Goal: Book appointment/travel/reservation

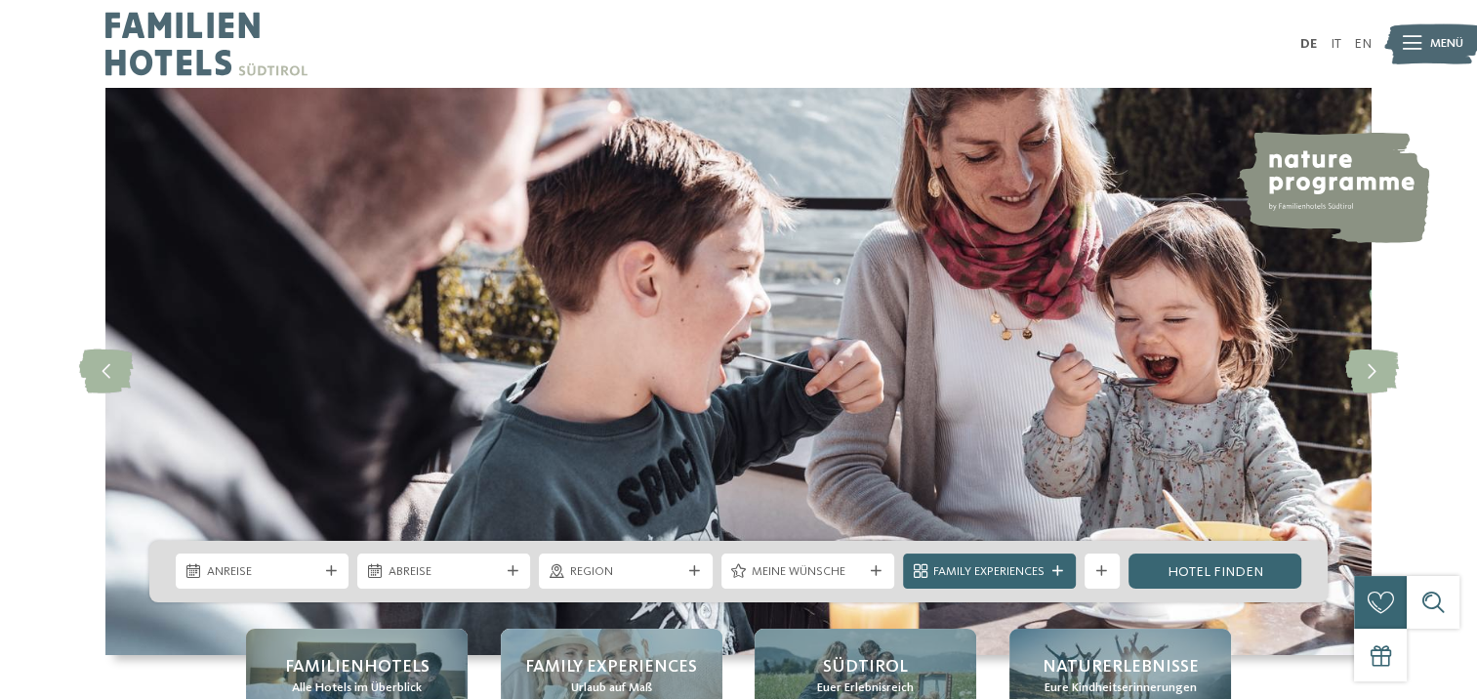
click at [330, 567] on icon at bounding box center [331, 571] width 11 height 11
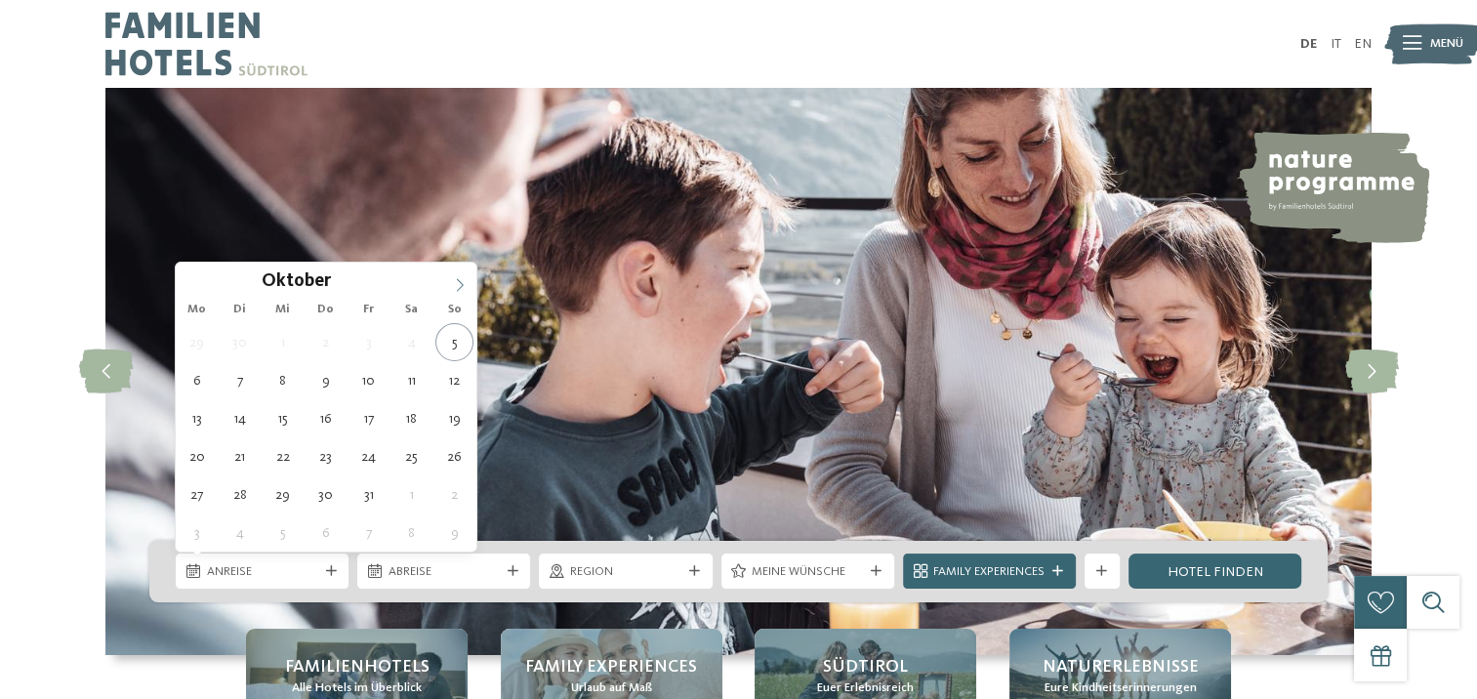
click at [451, 278] on span at bounding box center [459, 279] width 33 height 33
type div "[DATE]"
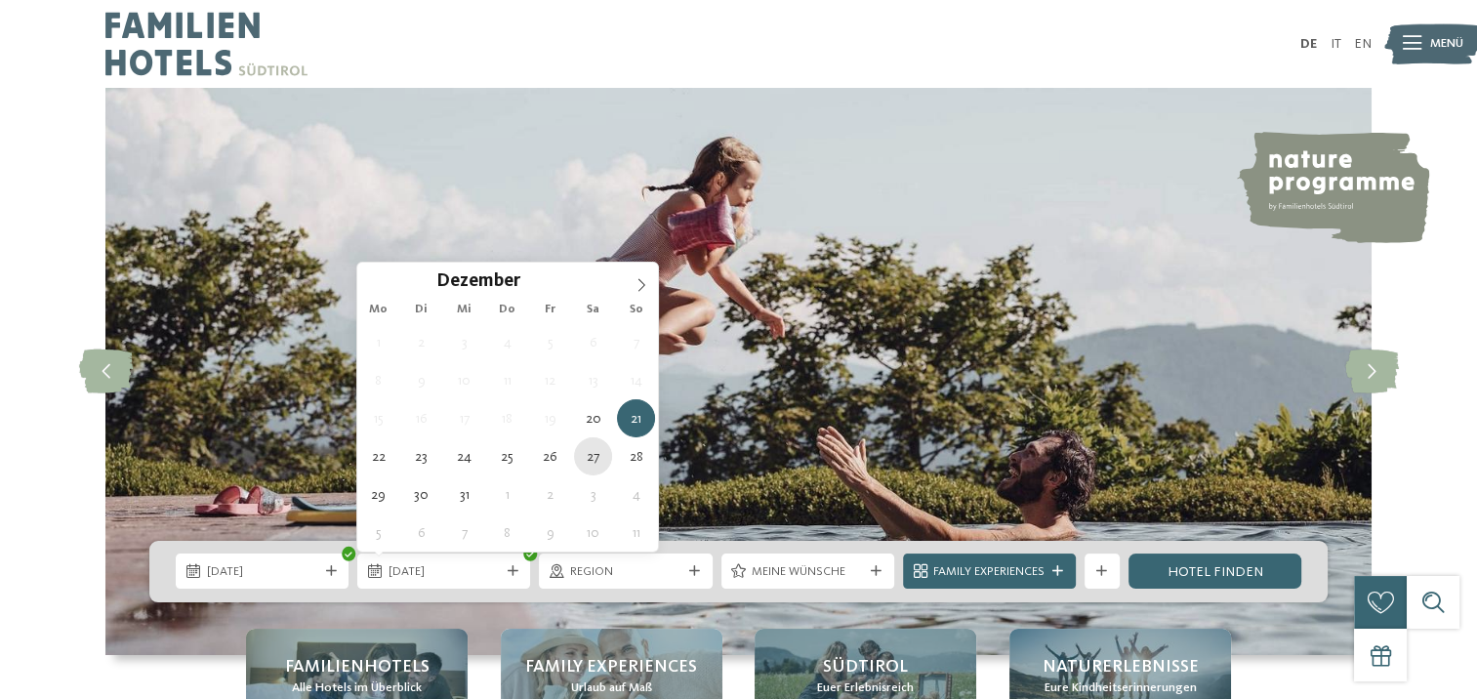
type div "[DATE]"
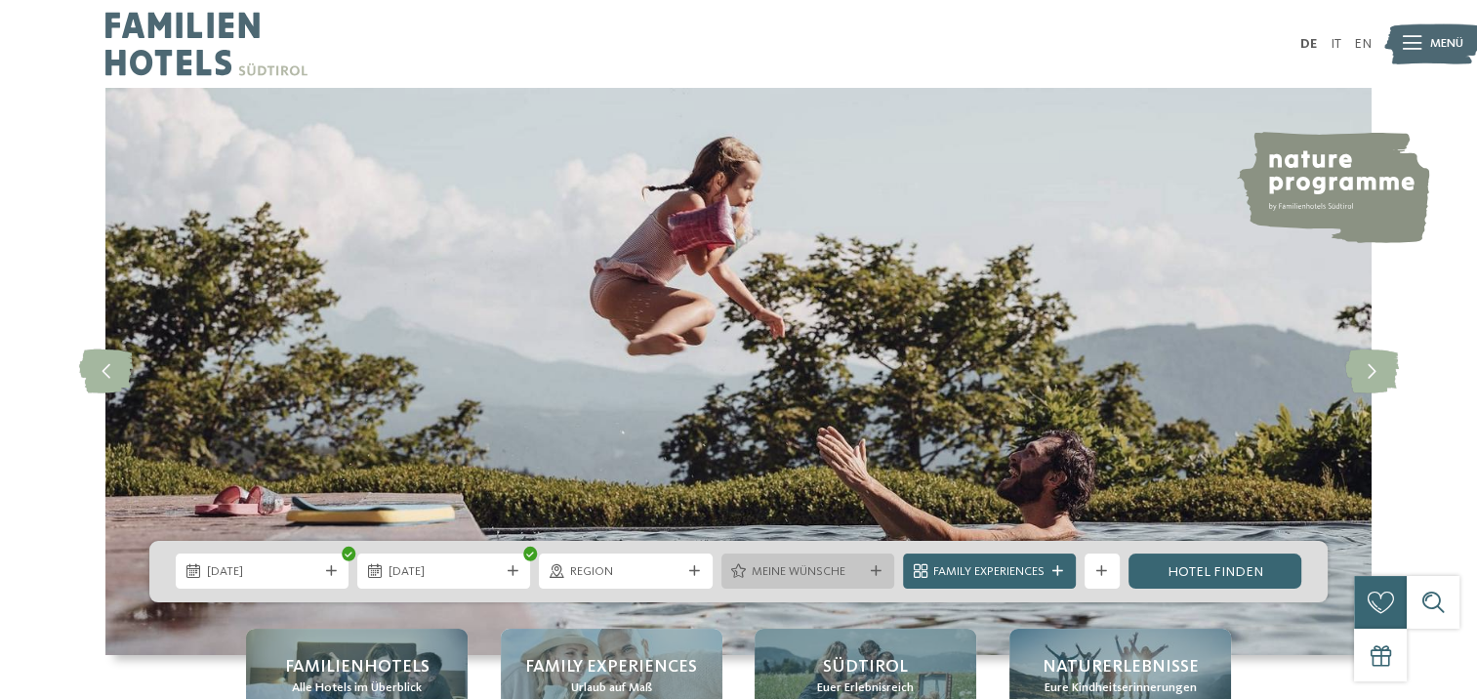
click at [849, 572] on span "Meine Wünsche" at bounding box center [807, 572] width 111 height 18
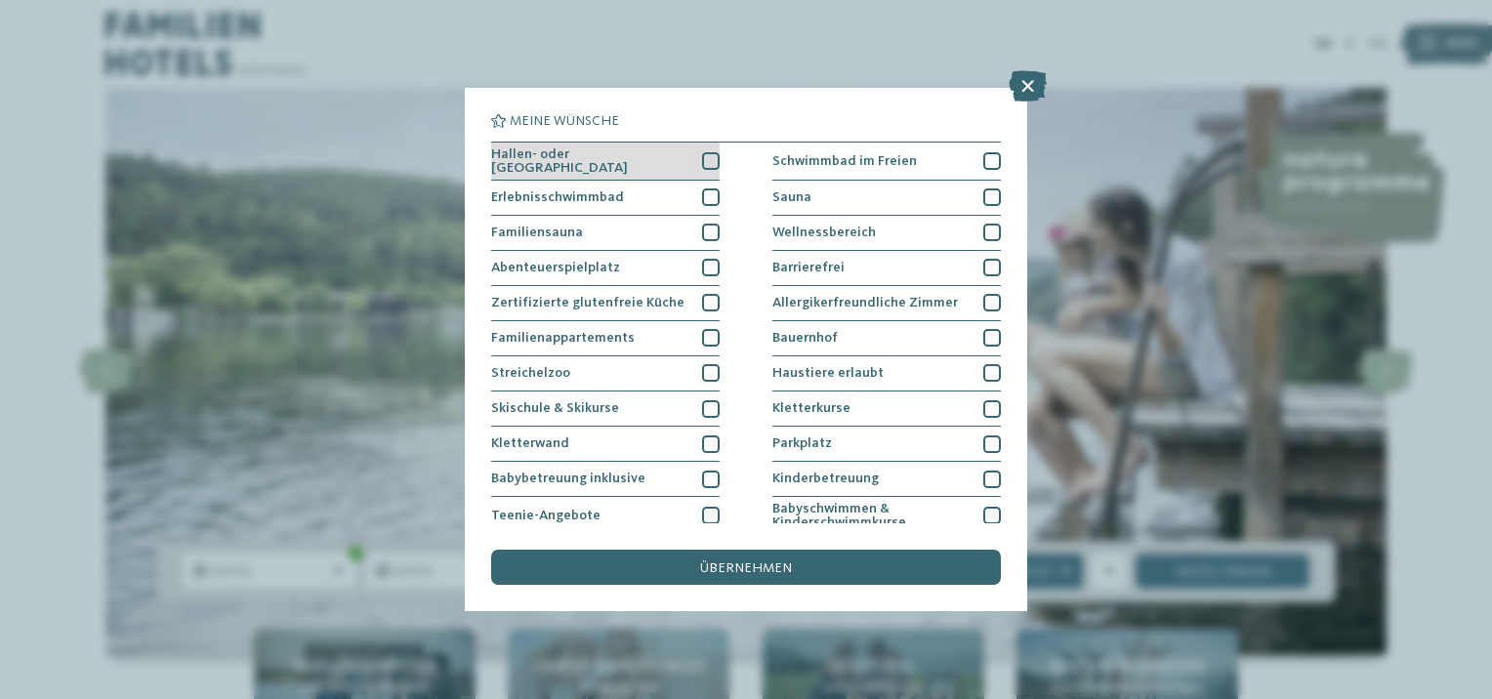
click at [707, 156] on div at bounding box center [711, 161] width 18 height 18
click at [718, 199] on div "Hallen- oder [GEOGRAPHIC_DATA] Schwimmbad im Freien Erlebnisschwimmbad" at bounding box center [746, 445] width 510 height 607
click at [707, 197] on div at bounding box center [711, 197] width 18 height 18
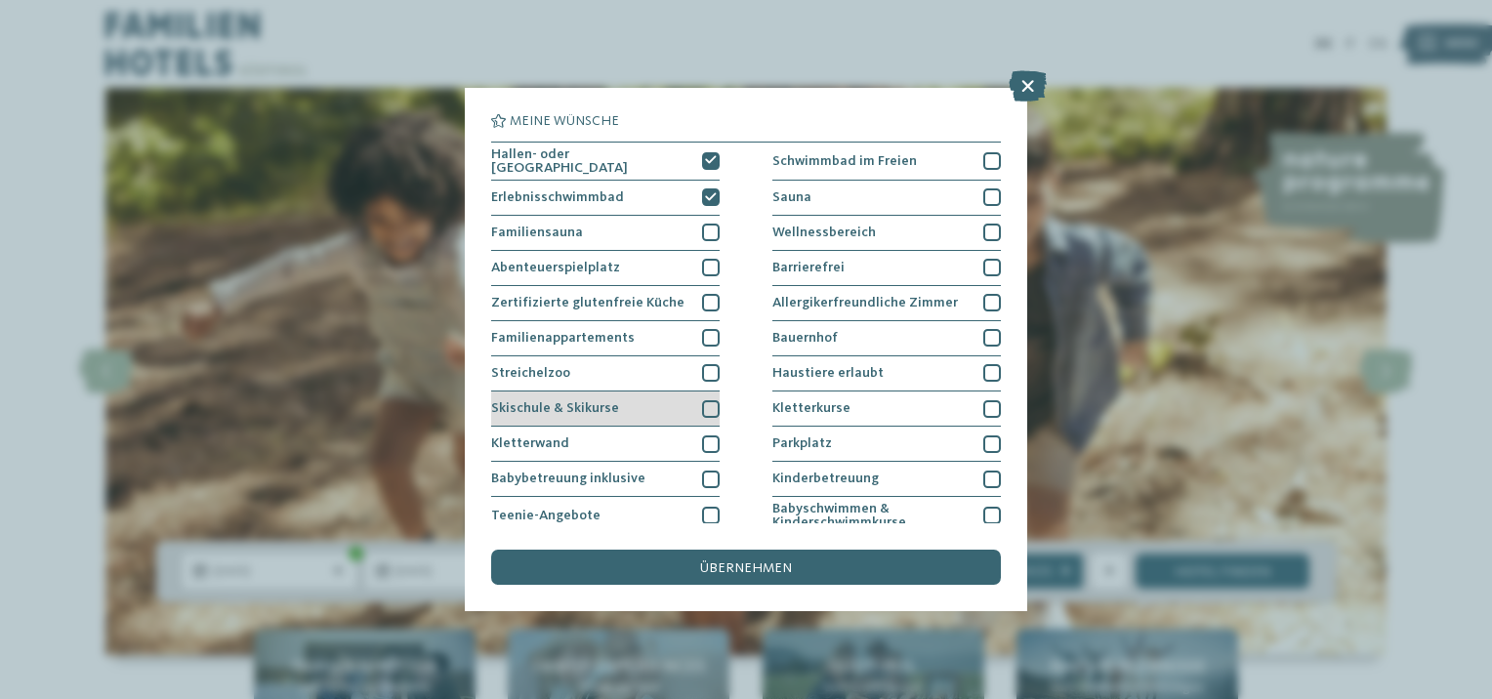
click at [706, 403] on div at bounding box center [711, 409] width 18 height 18
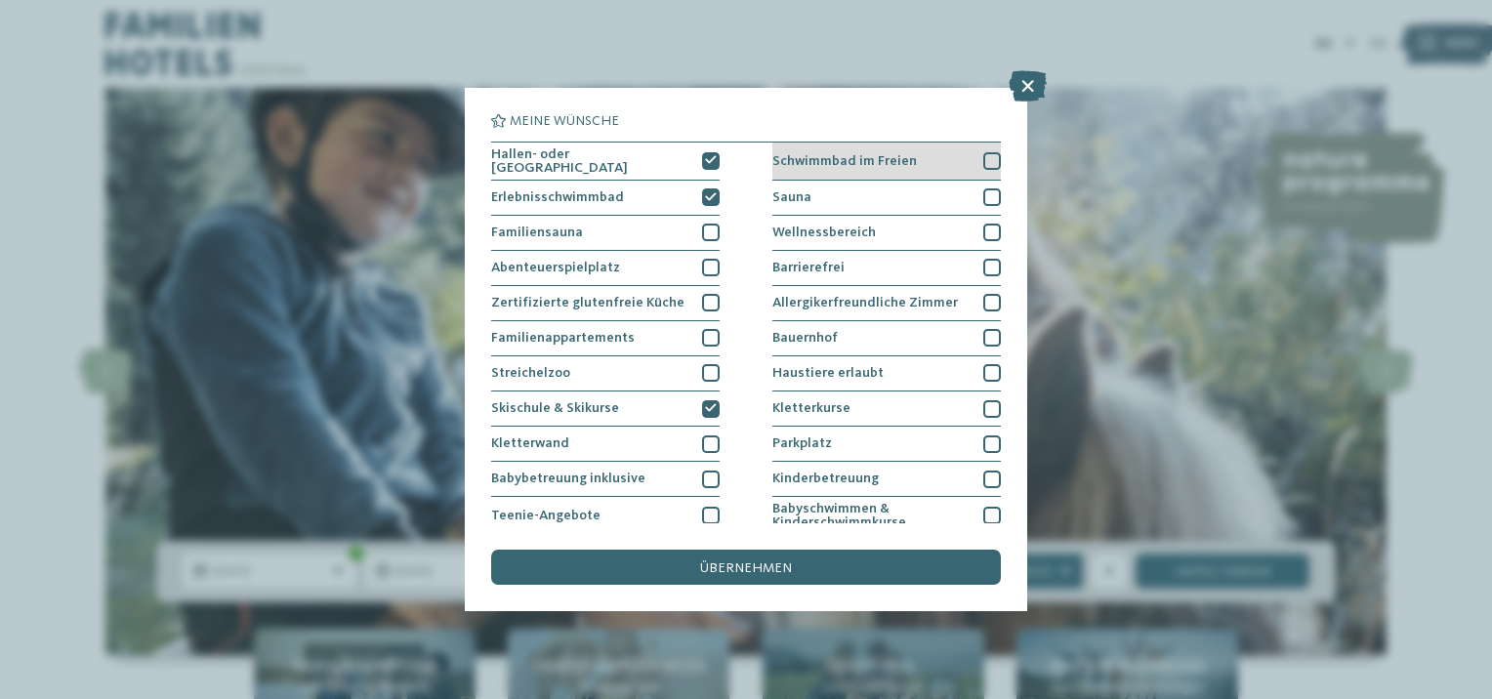
click at [983, 158] on div at bounding box center [992, 161] width 18 height 18
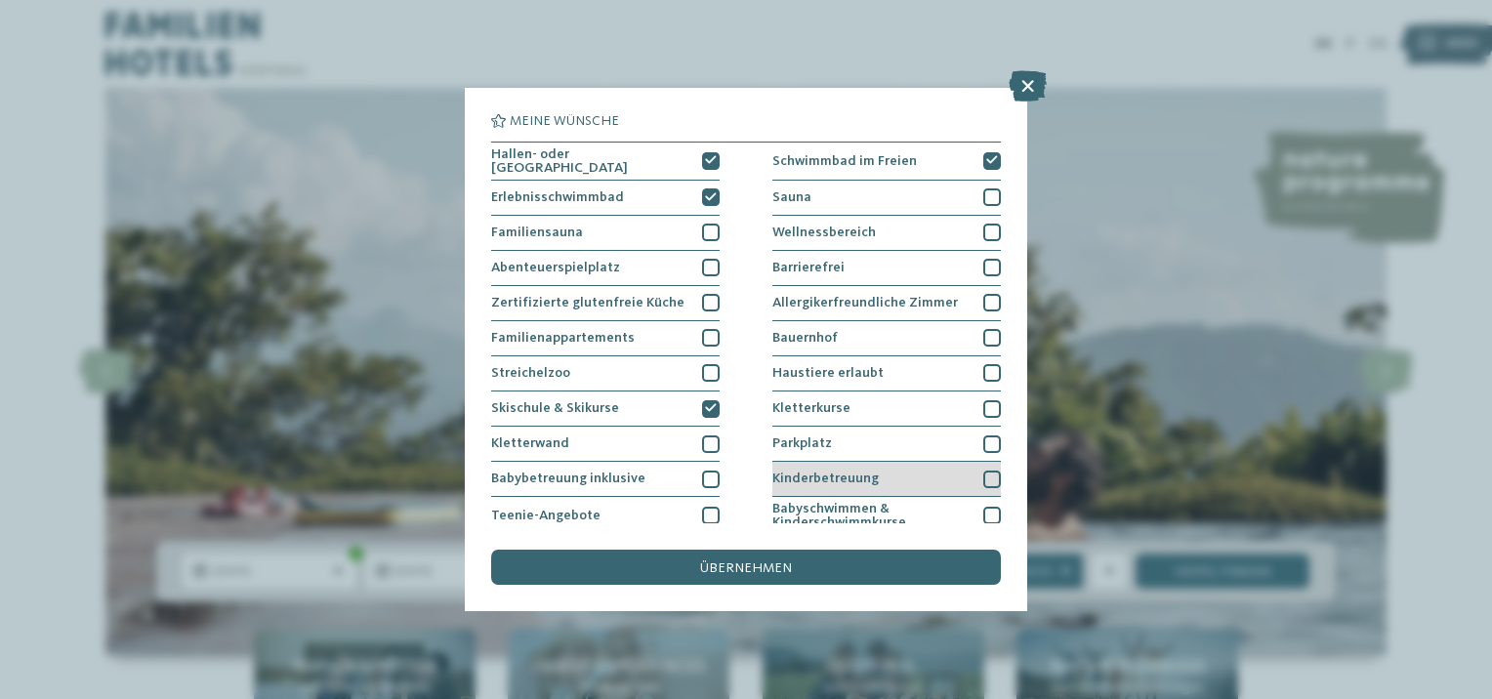
click at [986, 476] on div at bounding box center [992, 480] width 18 height 18
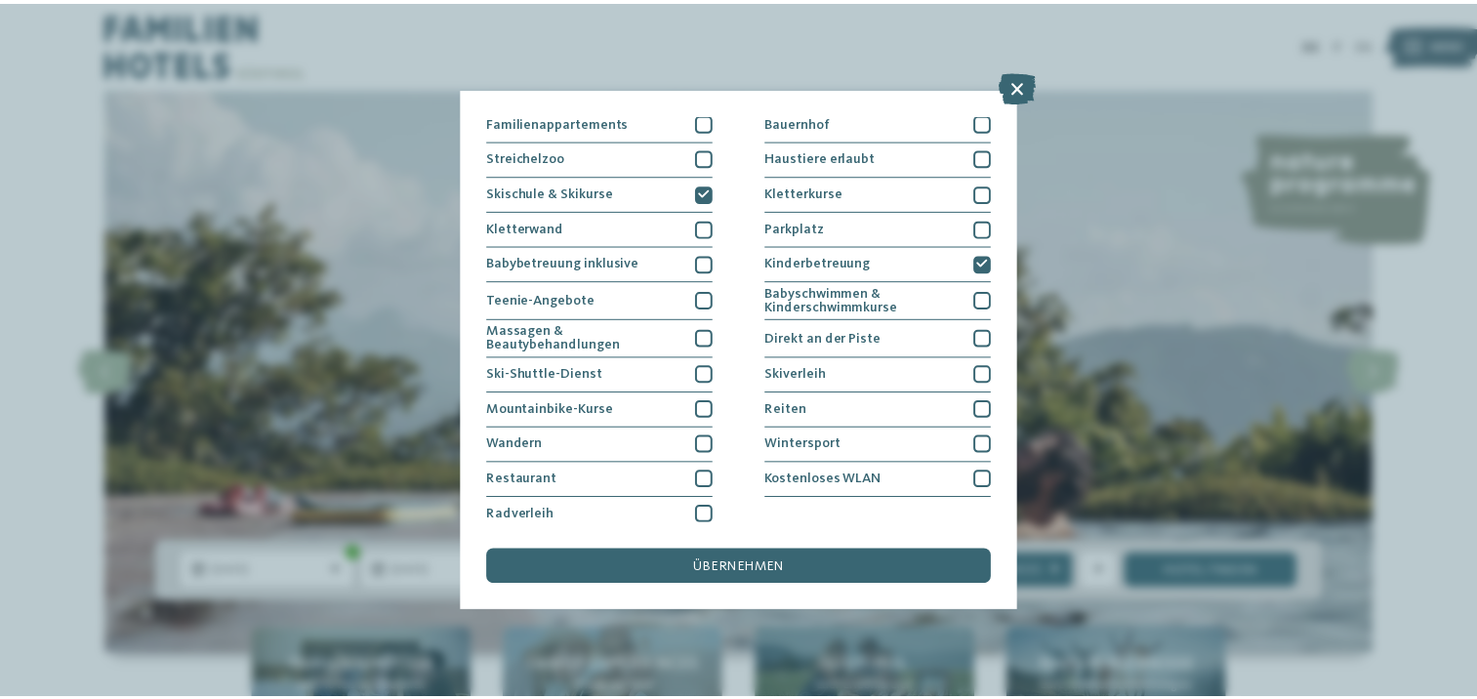
scroll to position [222, 0]
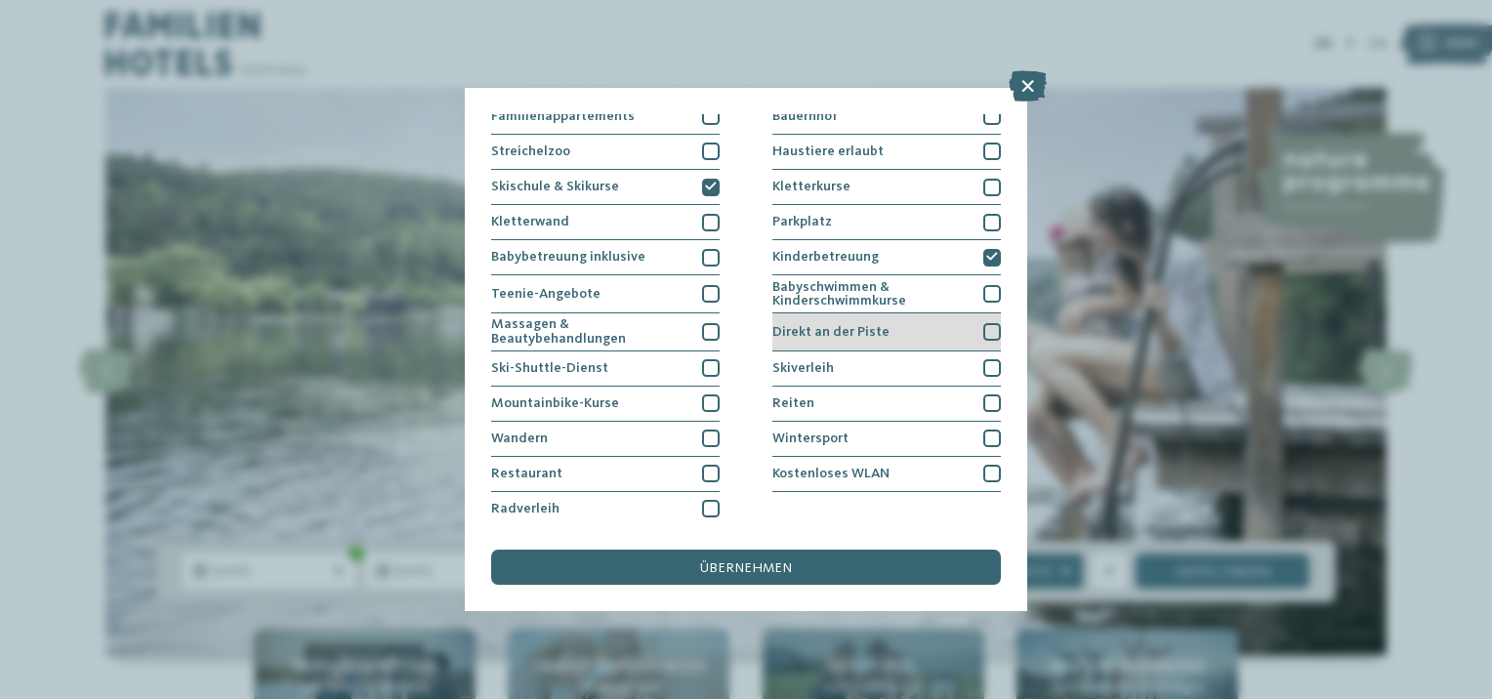
click at [987, 329] on div at bounding box center [992, 332] width 18 height 18
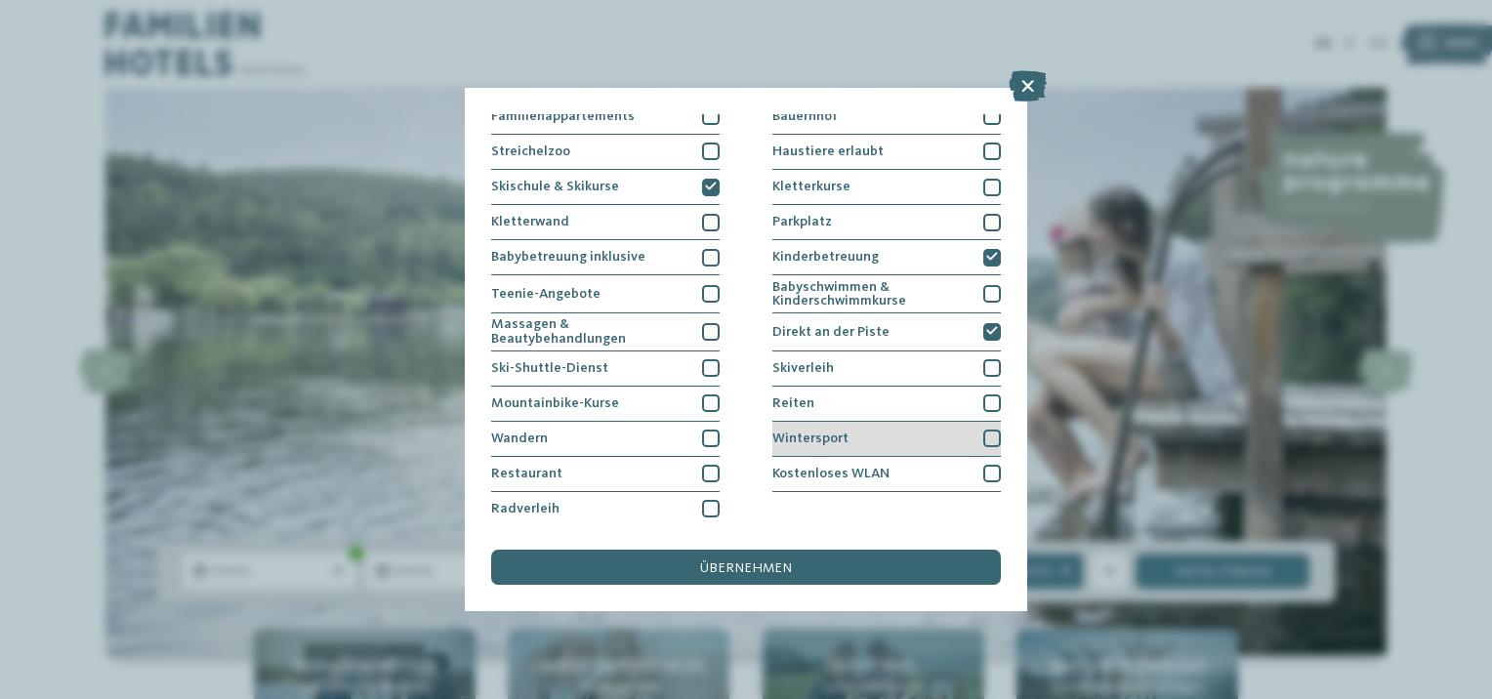
click at [983, 432] on div at bounding box center [992, 439] width 18 height 18
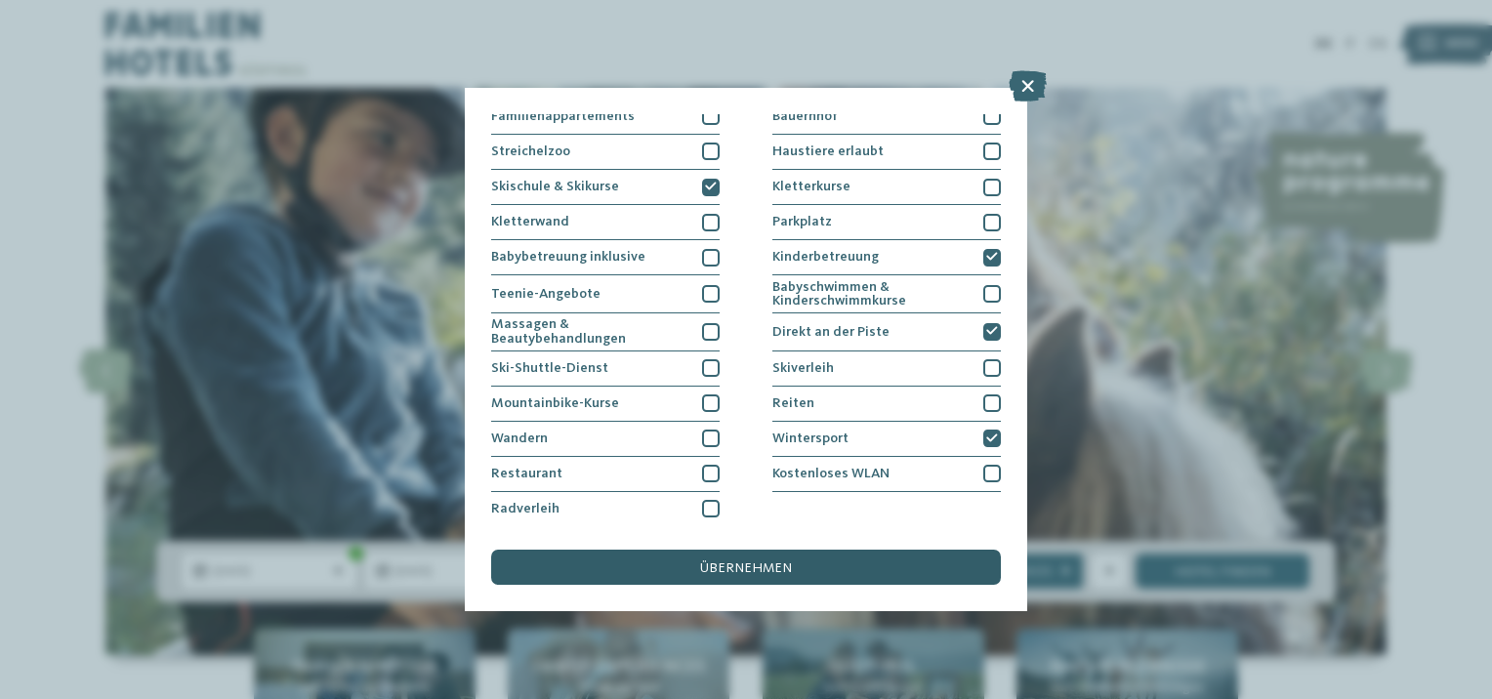
click at [847, 566] on div "übernehmen" at bounding box center [746, 567] width 510 height 35
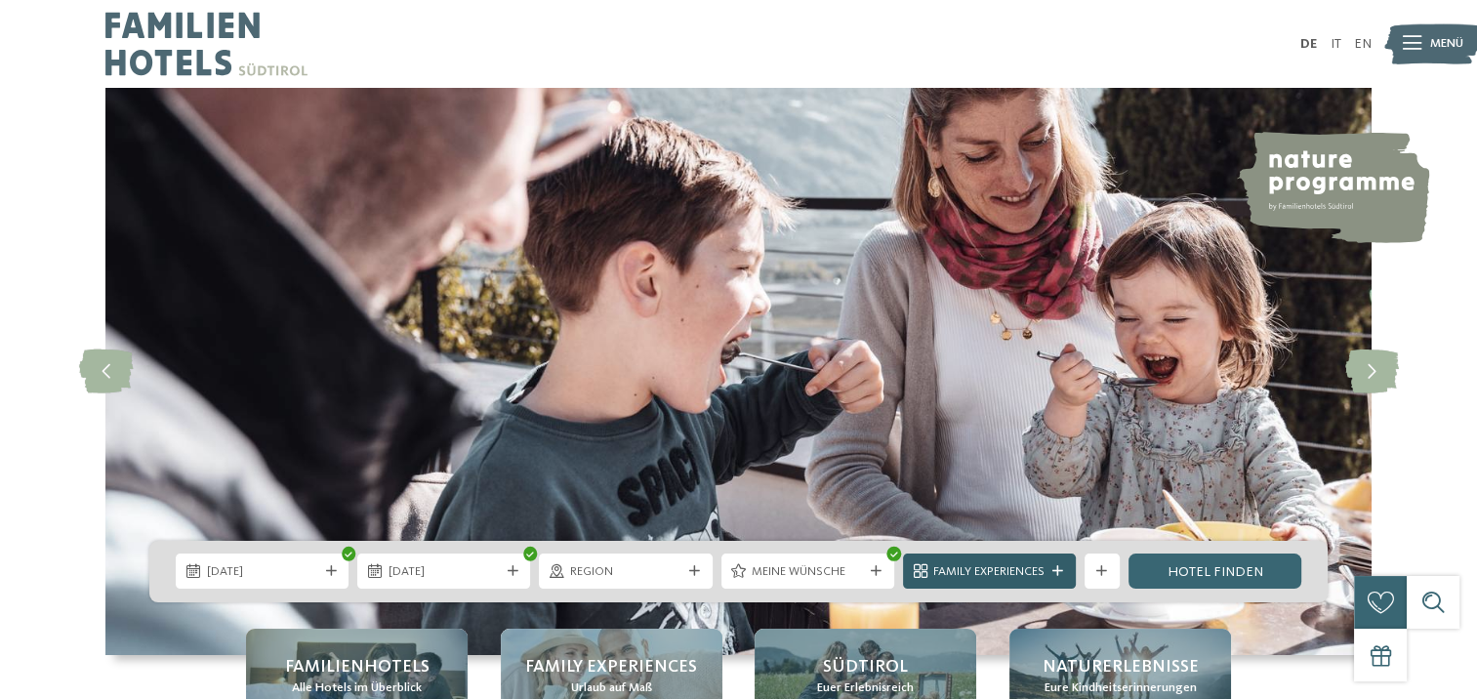
click at [1050, 566] on div at bounding box center [1059, 571] width 18 height 11
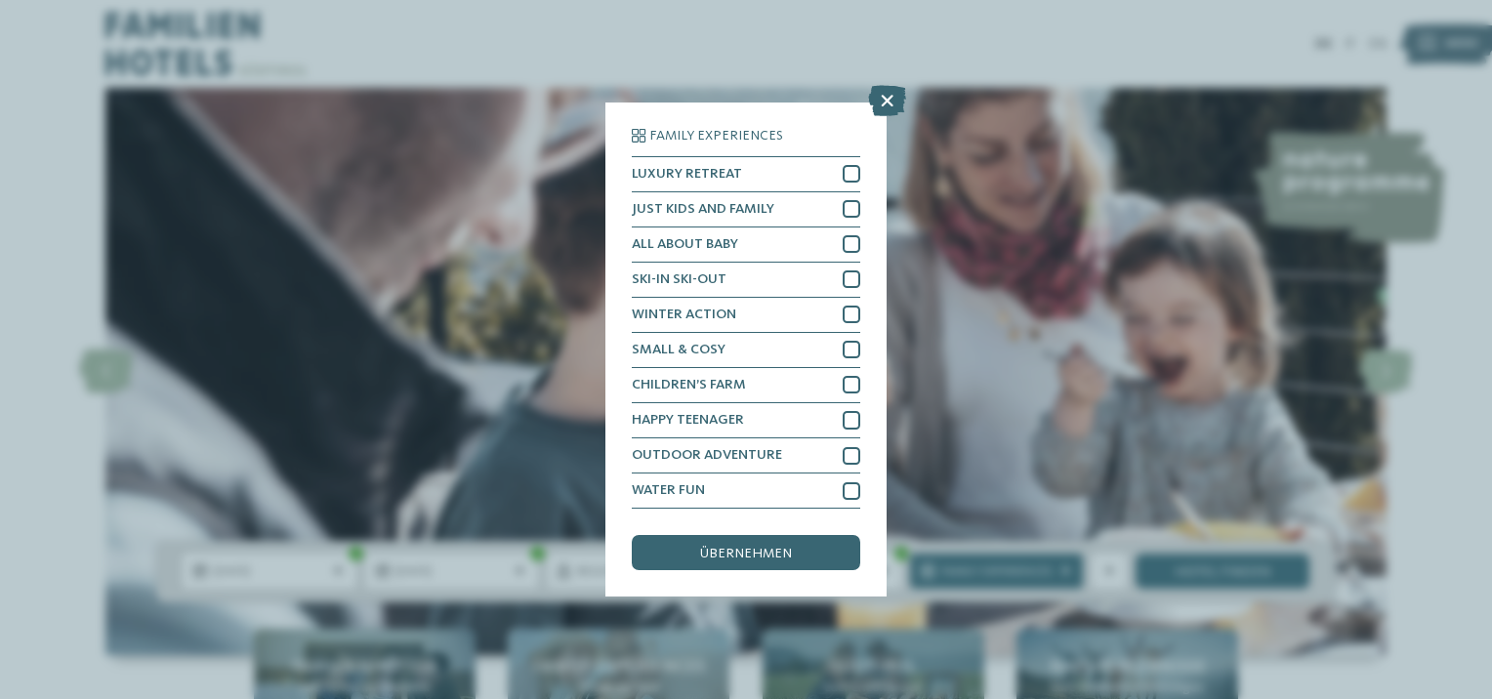
click at [1094, 504] on div "Family Experiences LUXURY RETREAT JUST KIDS AND FAMILY" at bounding box center [746, 349] width 1492 height 699
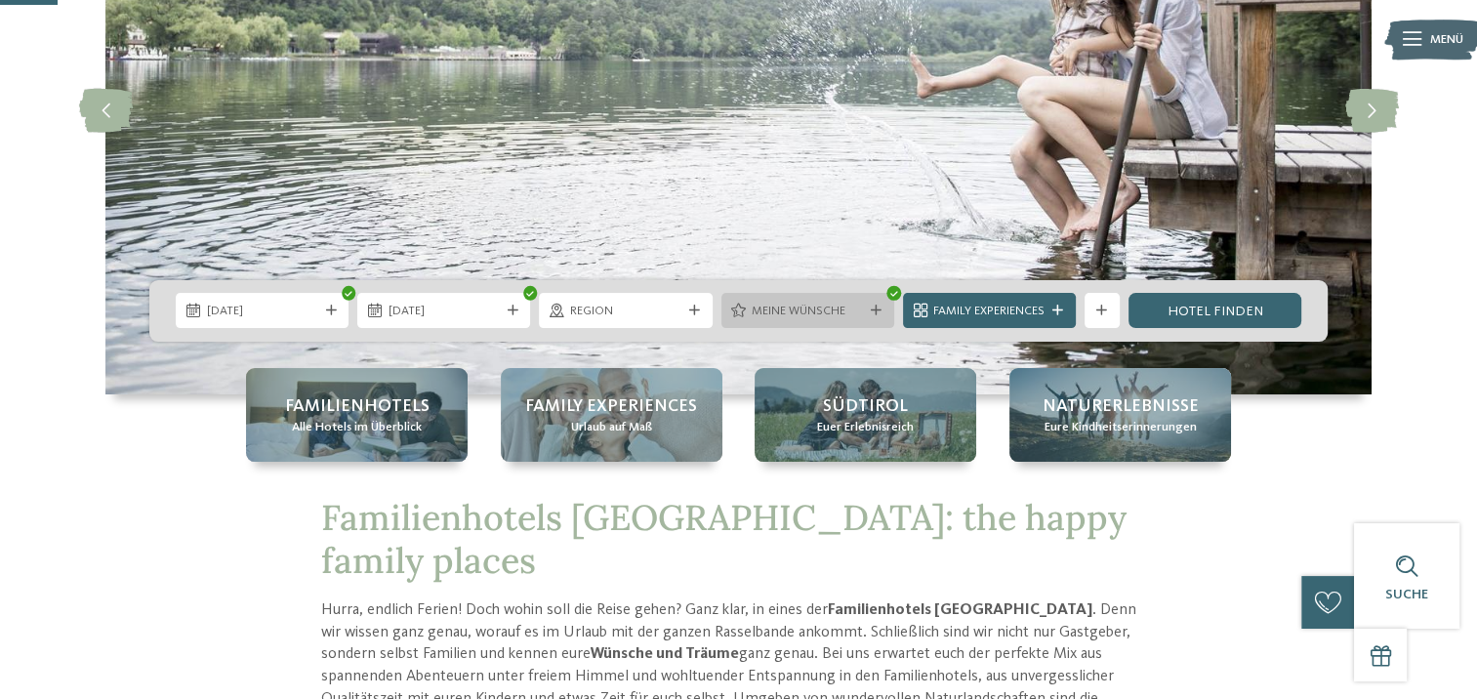
scroll to position [293, 0]
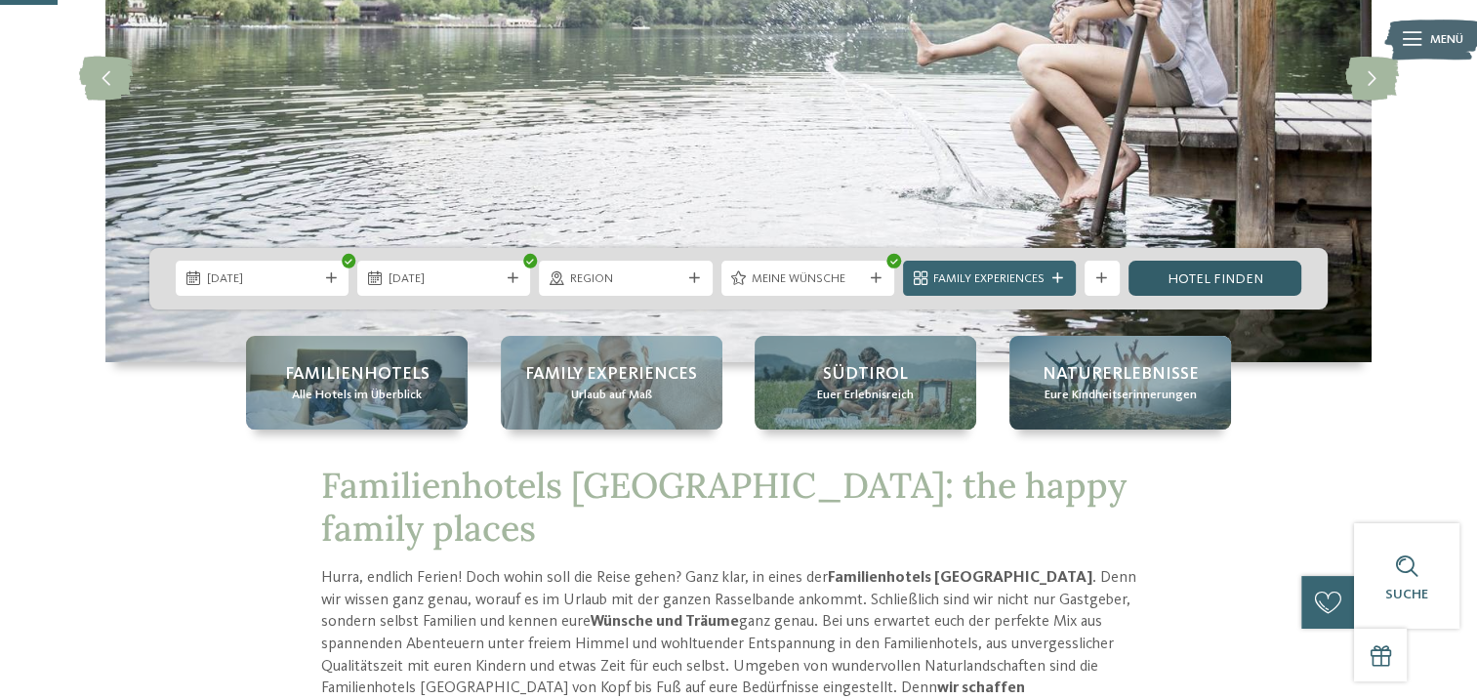
click at [1205, 273] on link "Hotel finden" at bounding box center [1215, 278] width 173 height 35
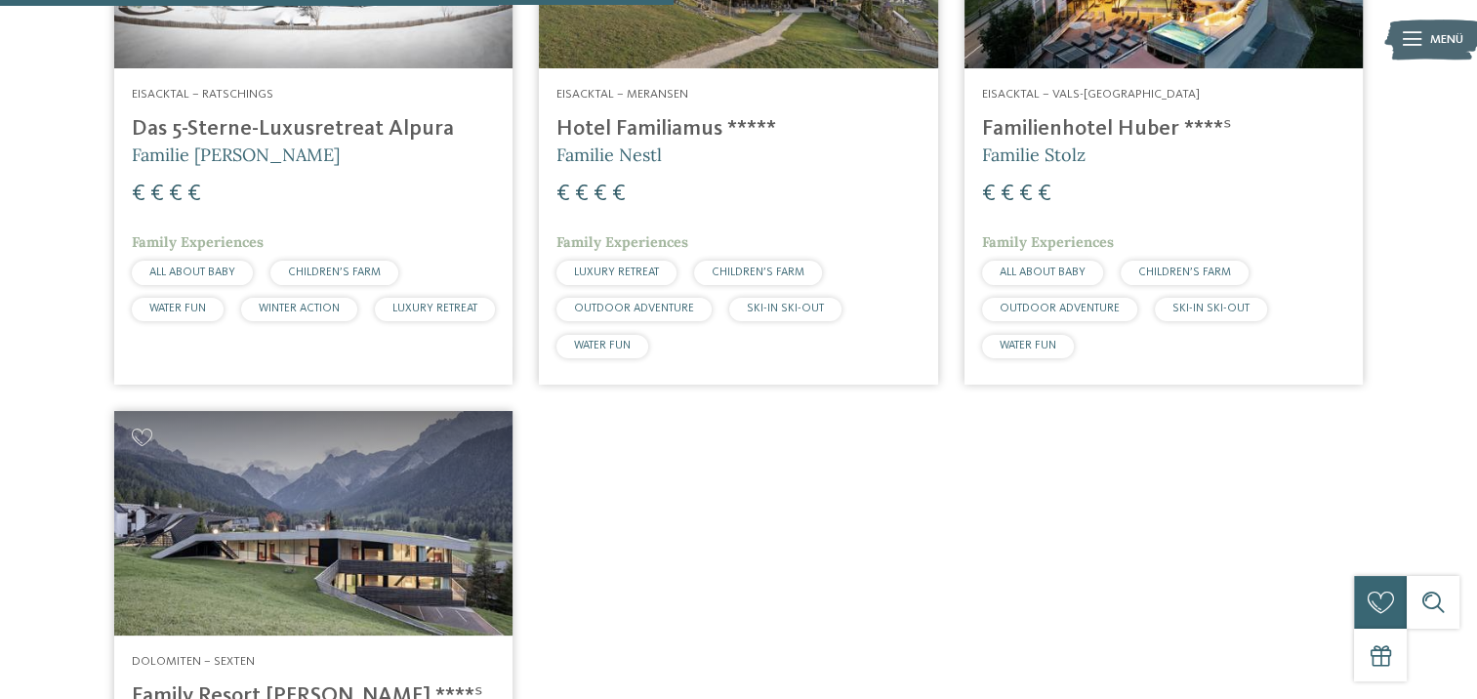
scroll to position [1000, 0]
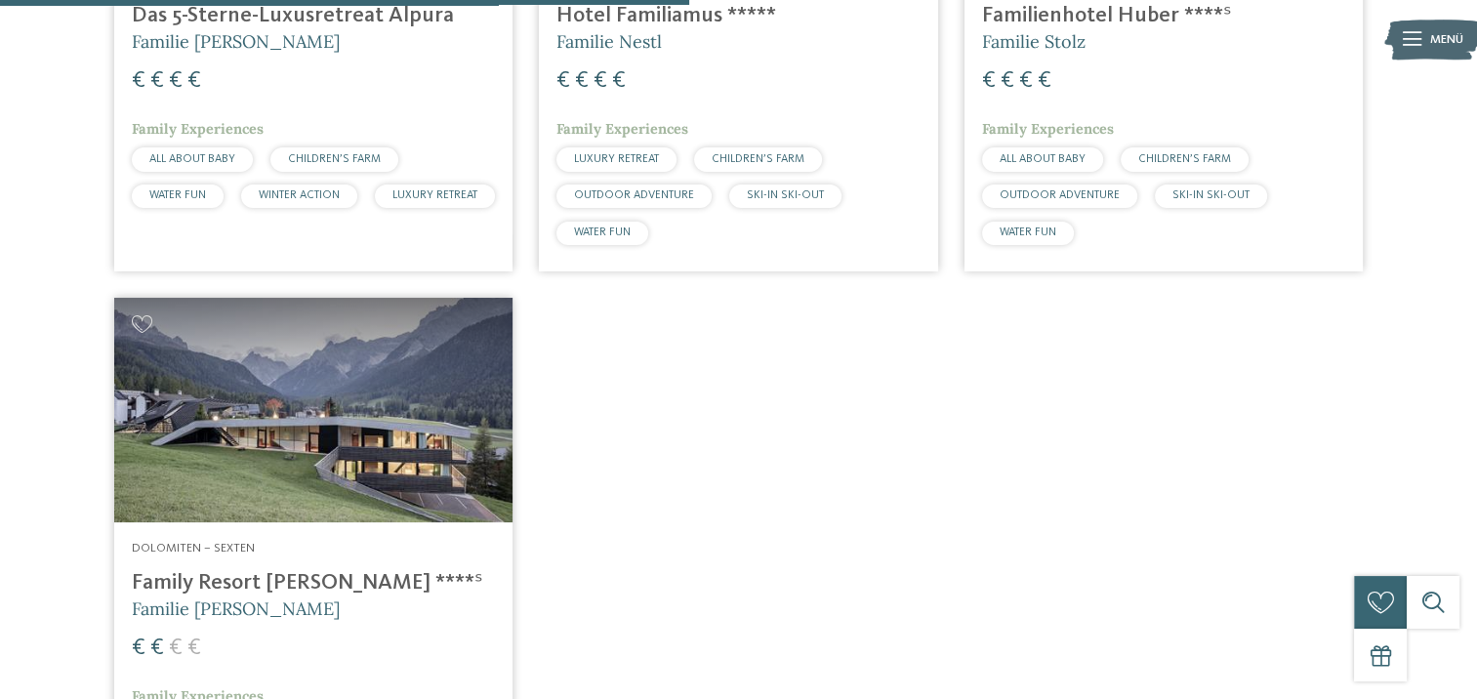
click at [361, 433] on img at bounding box center [313, 410] width 398 height 225
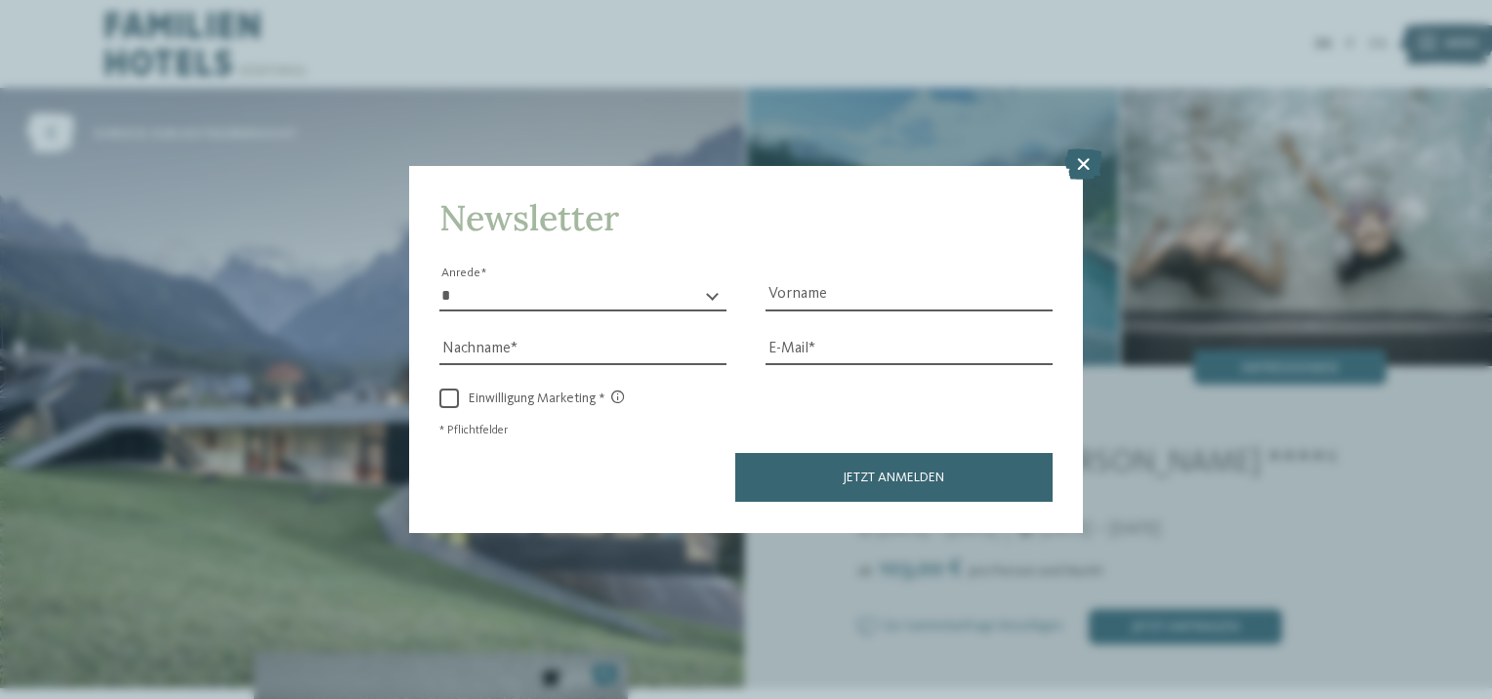
click at [581, 643] on div "Newsletter * **** **** ******* ****** Anrede Vorname Nachname Link" at bounding box center [746, 349] width 1492 height 699
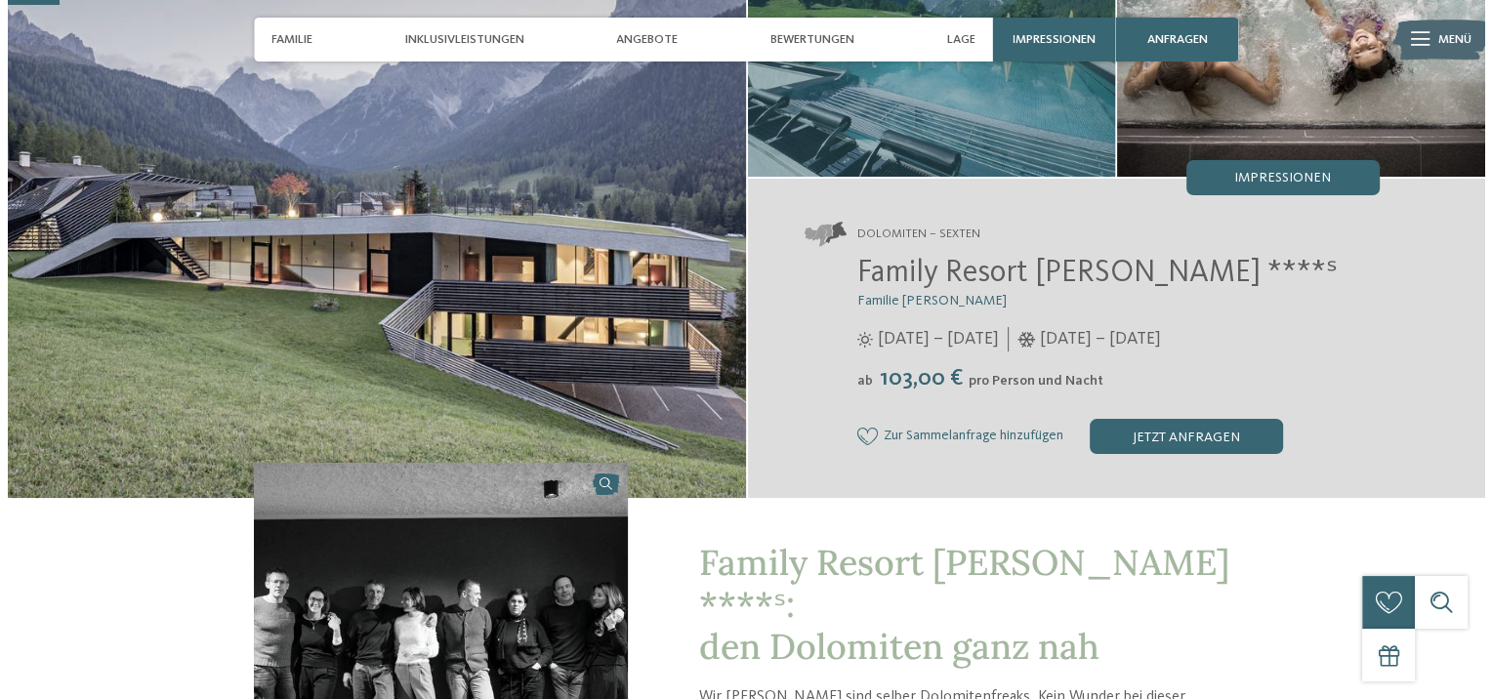
scroll to position [195, 0]
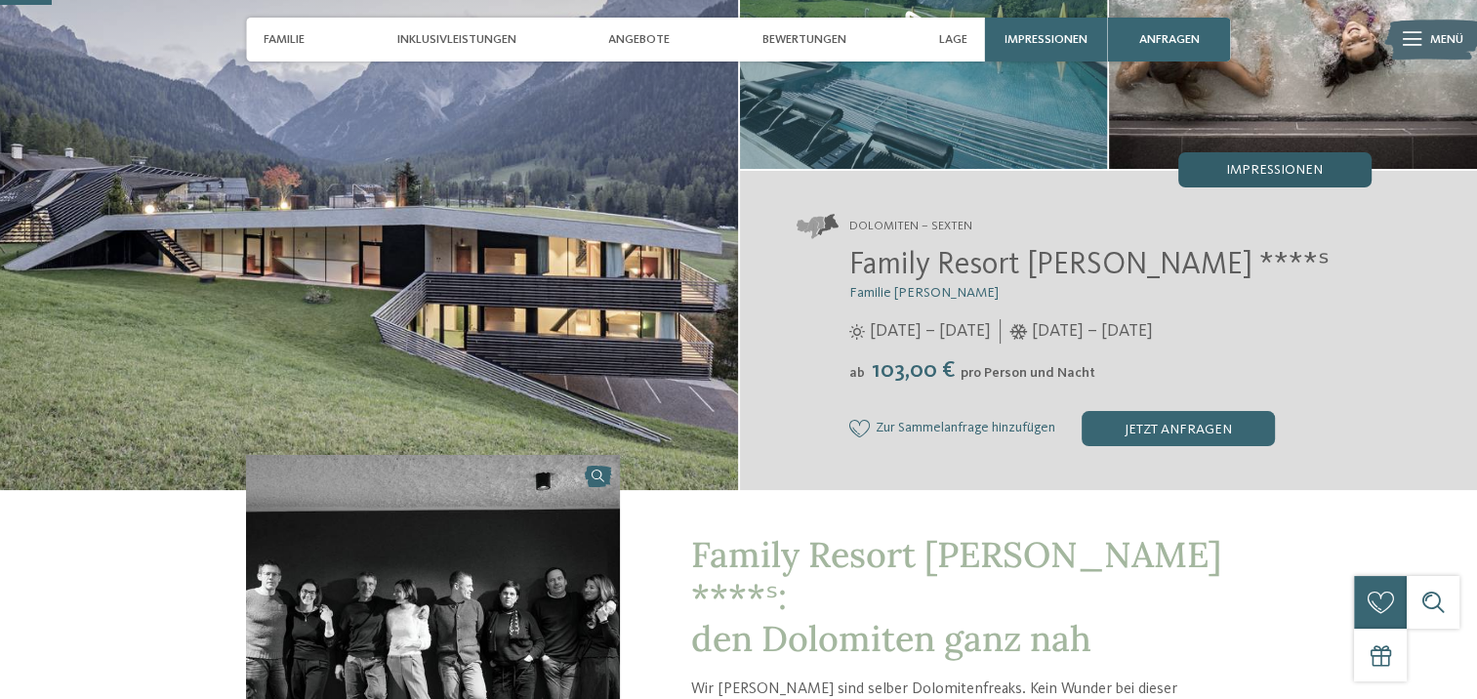
click at [1237, 179] on div "Impressionen" at bounding box center [1274, 169] width 193 height 35
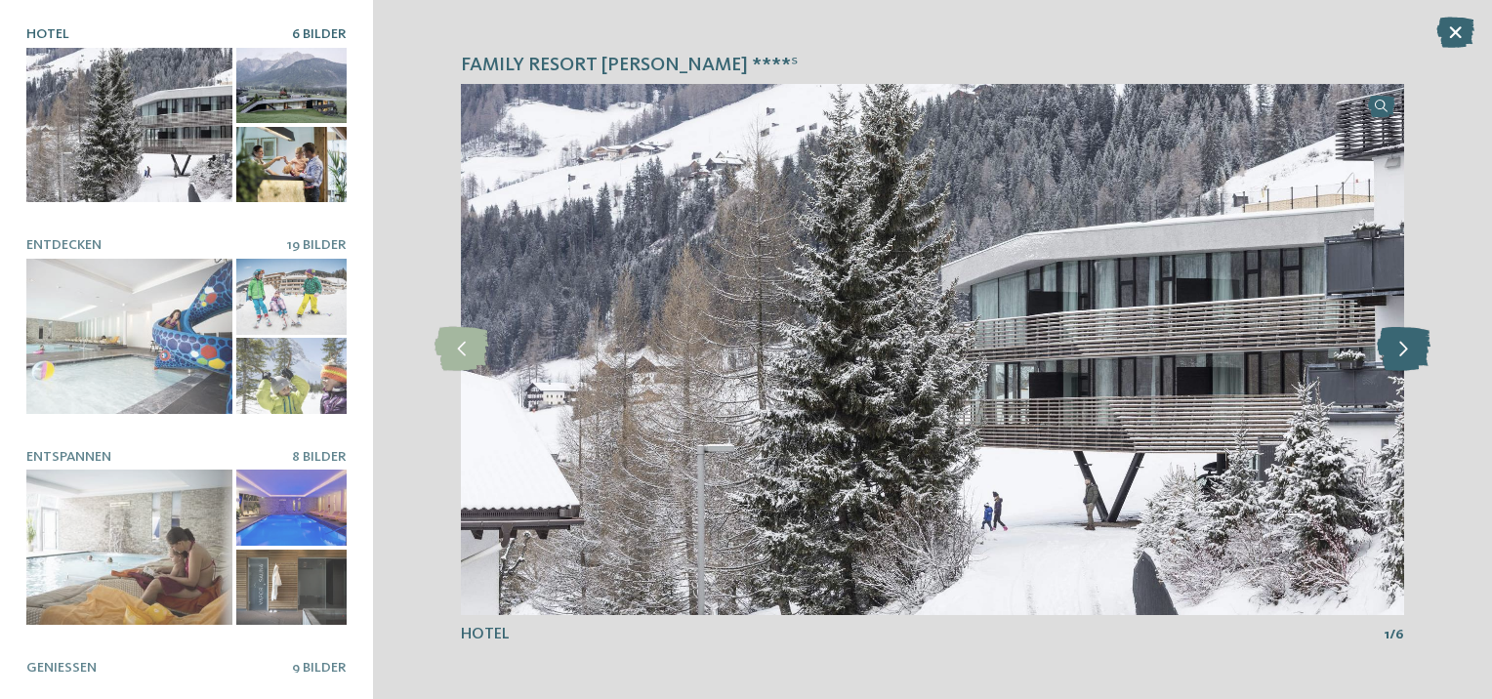
click at [1402, 353] on icon at bounding box center [1404, 349] width 54 height 44
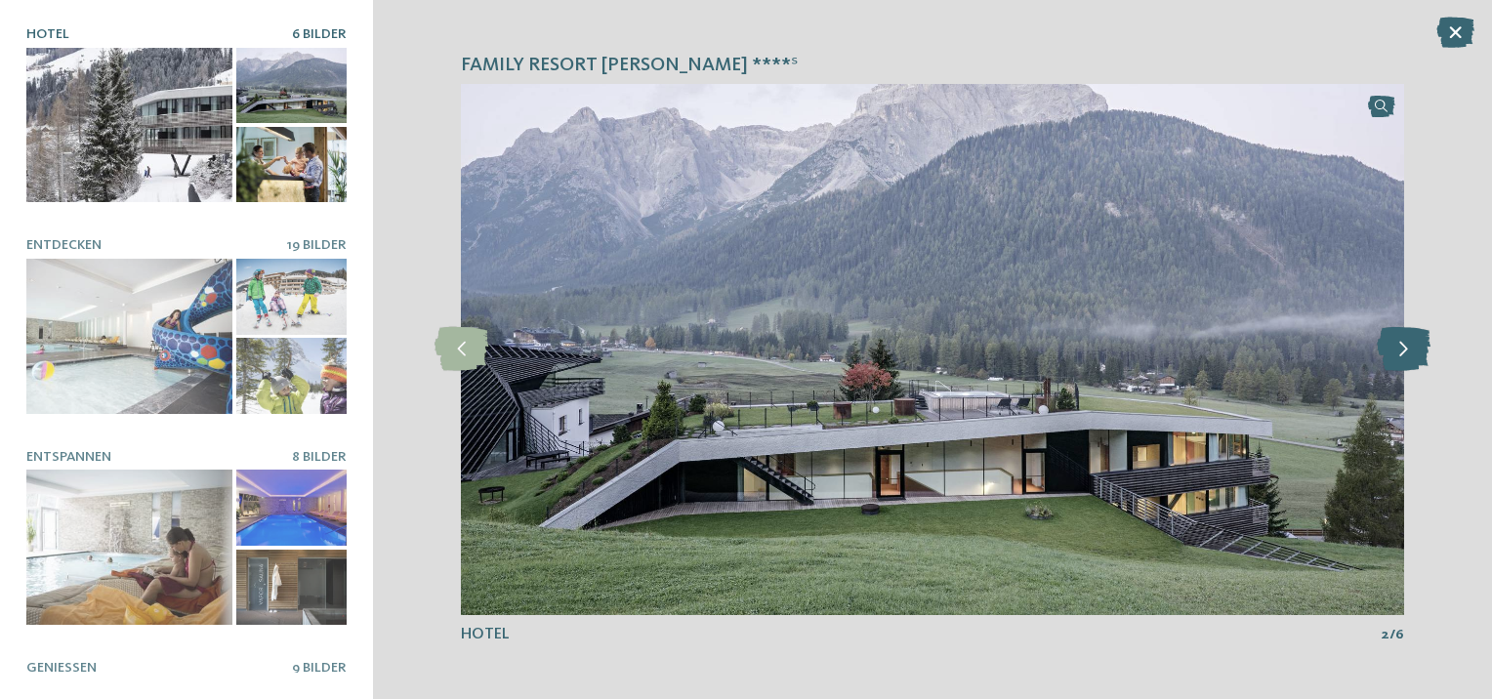
click at [1402, 353] on icon at bounding box center [1404, 349] width 54 height 44
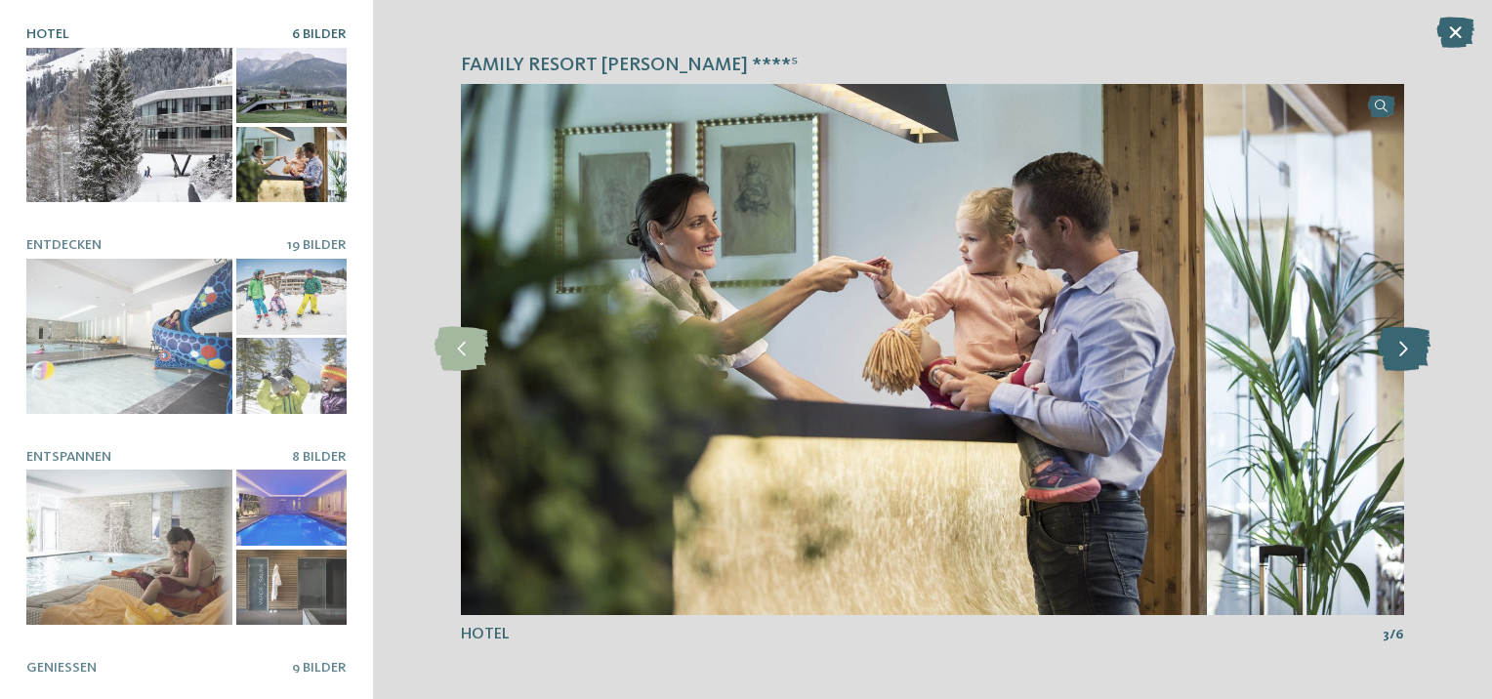
click at [1402, 353] on icon at bounding box center [1404, 349] width 54 height 44
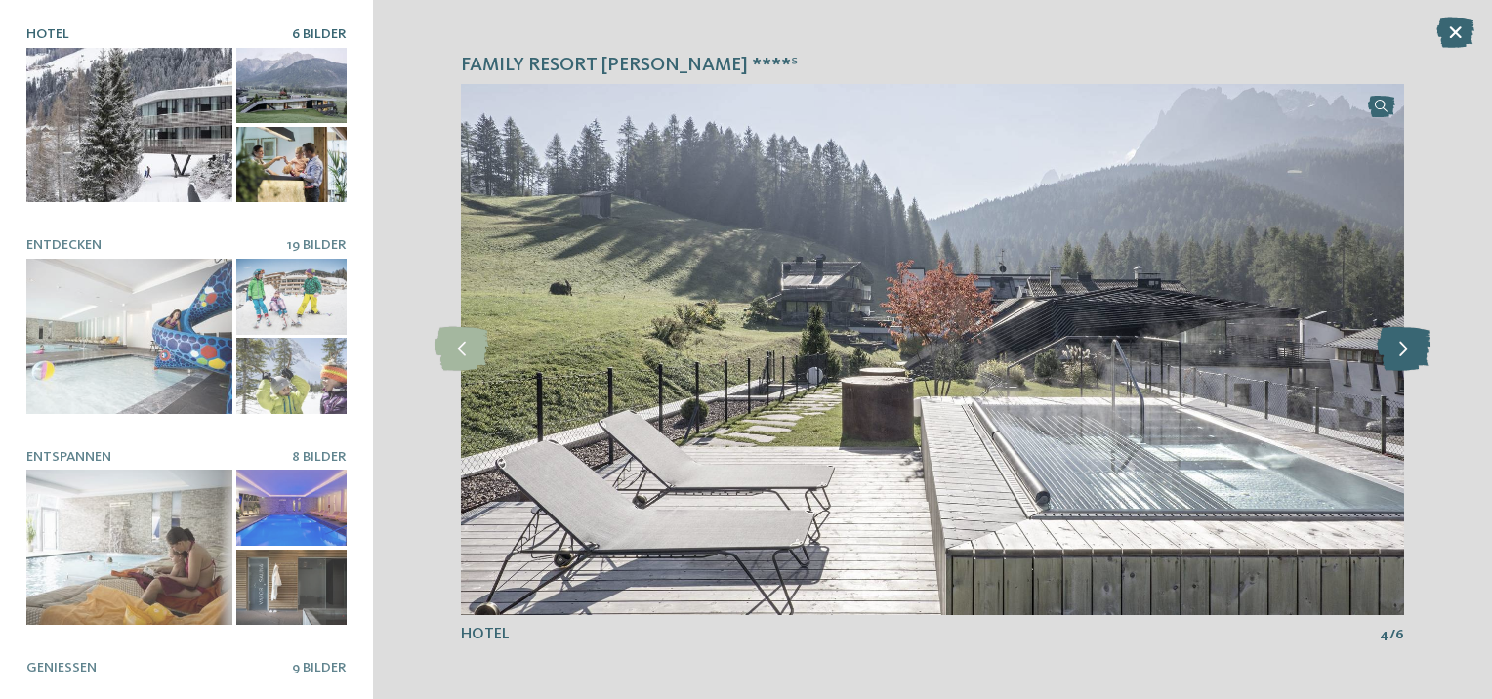
click at [1402, 353] on icon at bounding box center [1404, 349] width 54 height 44
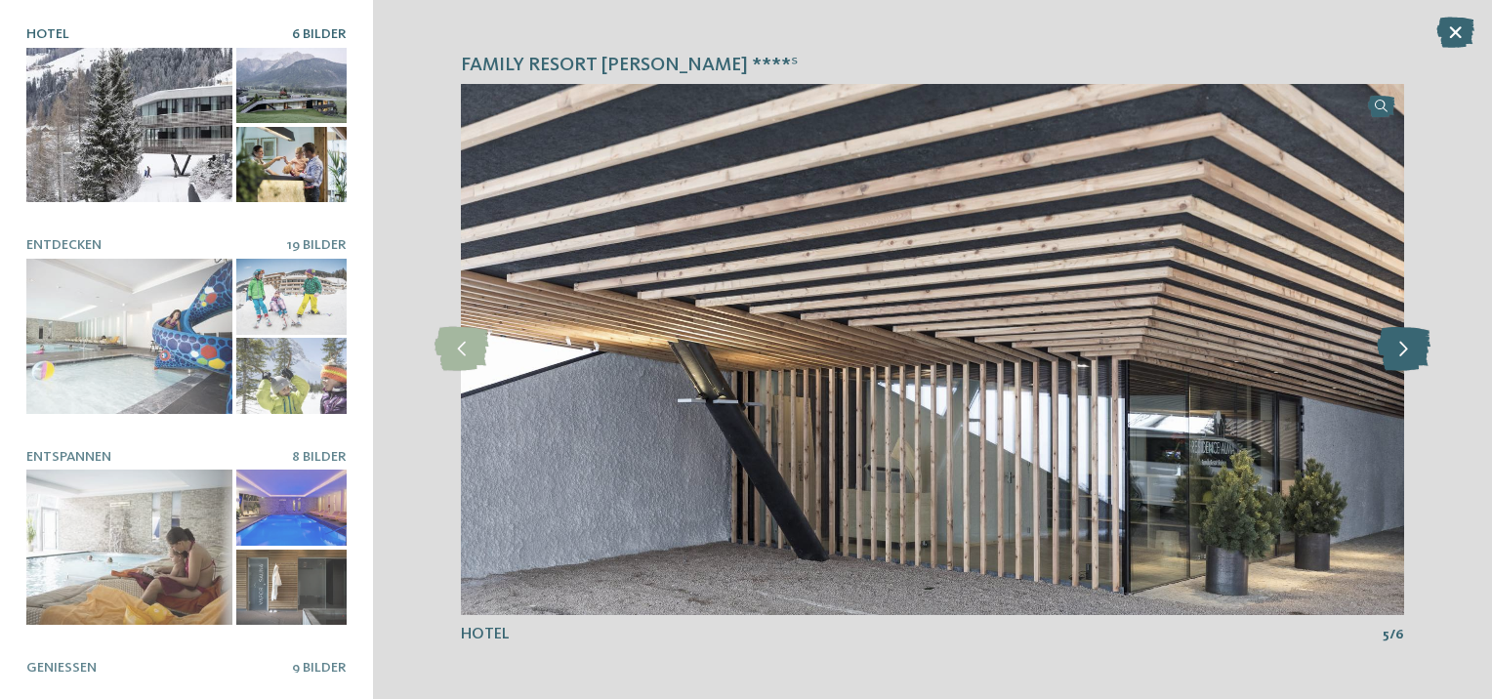
click at [1402, 353] on icon at bounding box center [1404, 349] width 54 height 44
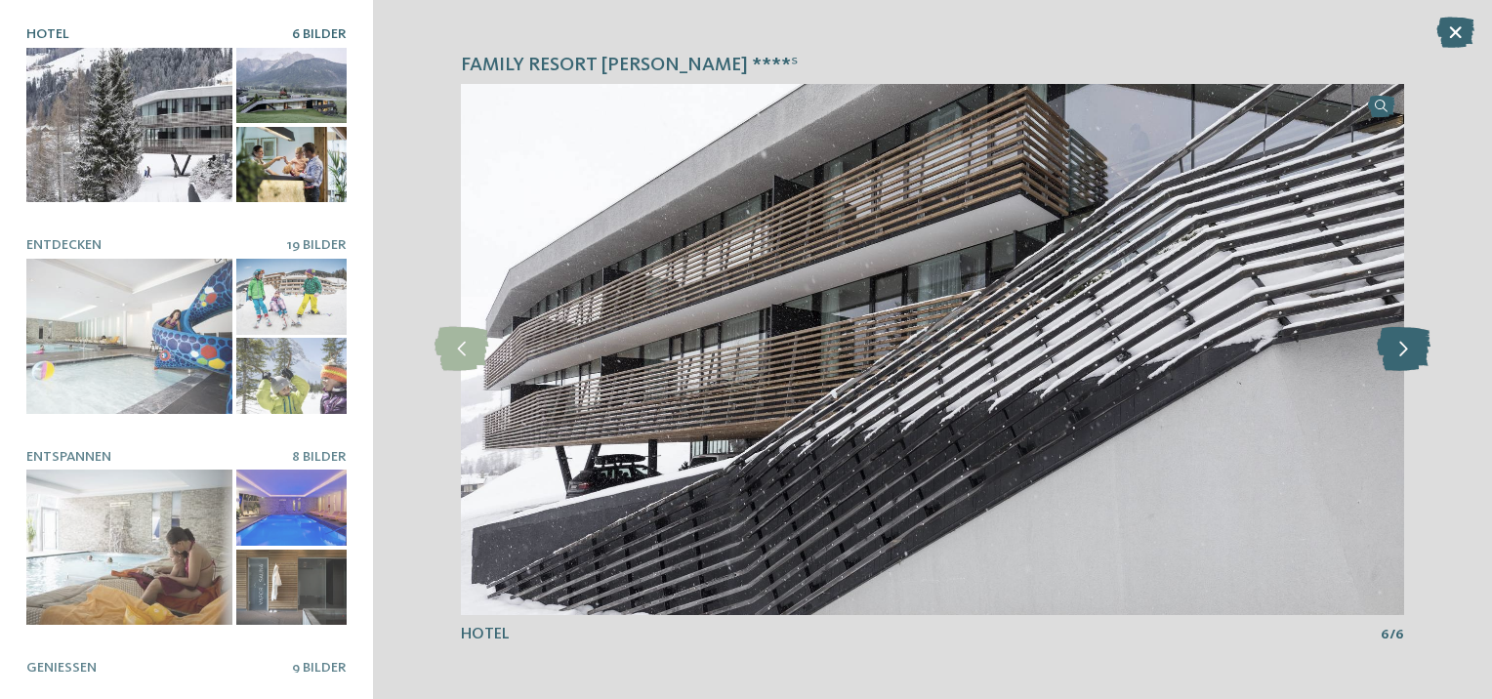
click at [1402, 353] on icon at bounding box center [1404, 349] width 54 height 44
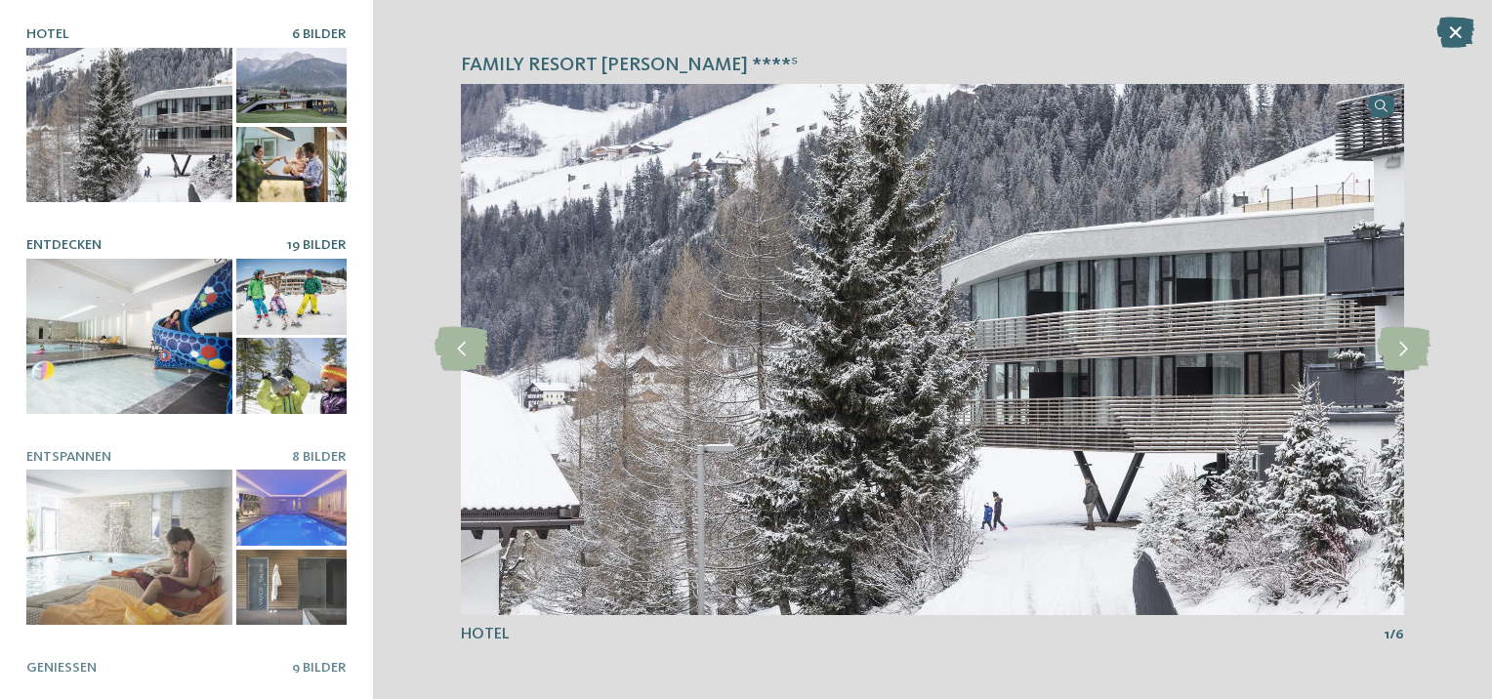
click at [156, 342] on div at bounding box center [129, 336] width 206 height 155
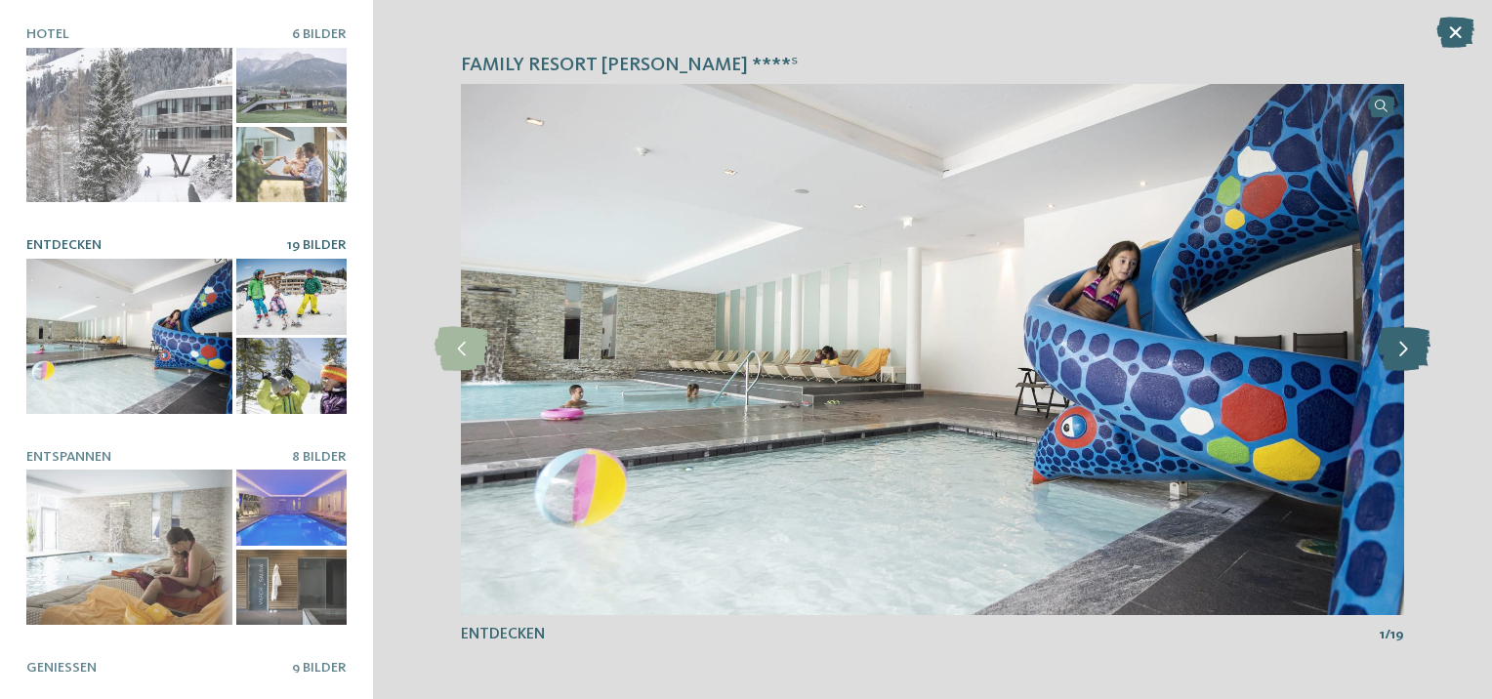
click at [1390, 340] on icon at bounding box center [1404, 349] width 54 height 44
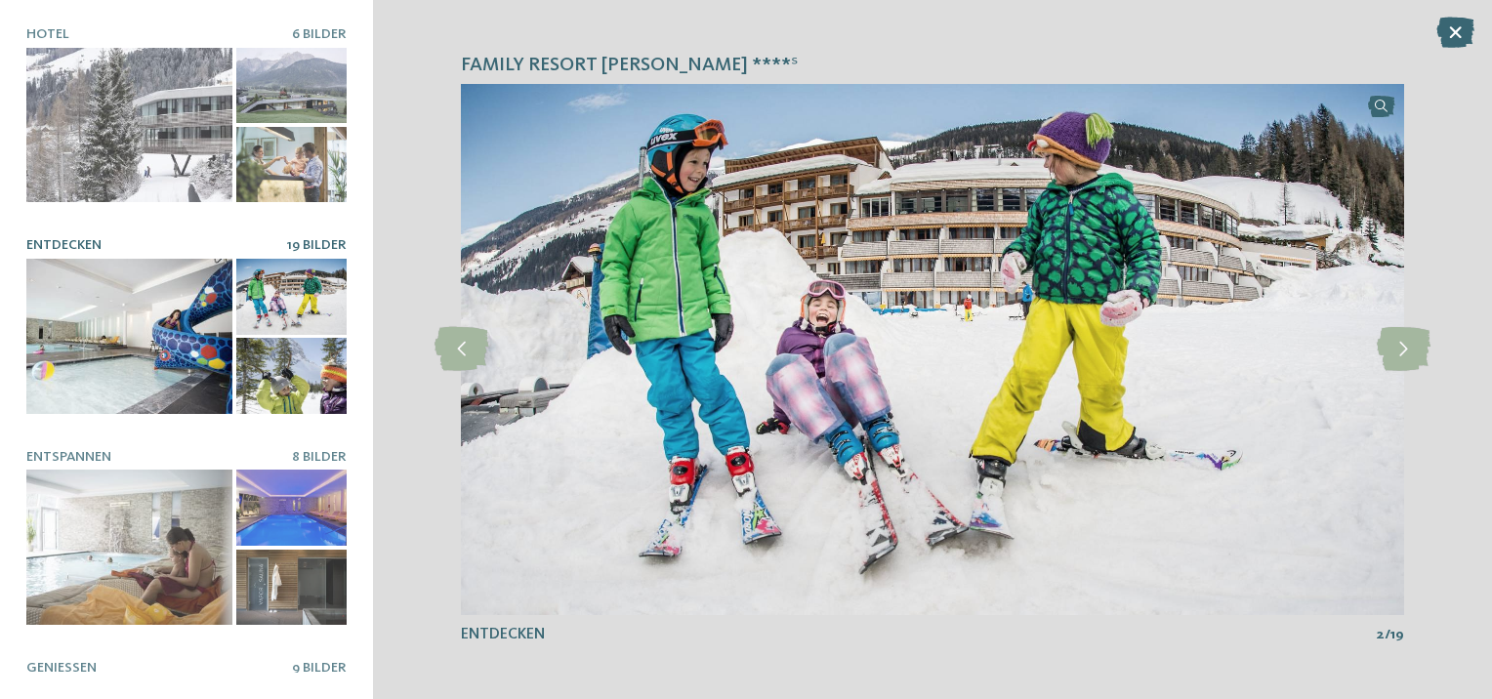
drag, startPoint x: 1405, startPoint y: 350, endPoint x: 1491, endPoint y: 343, distance: 86.2
click at [1418, 337] on icon at bounding box center [1404, 349] width 54 height 44
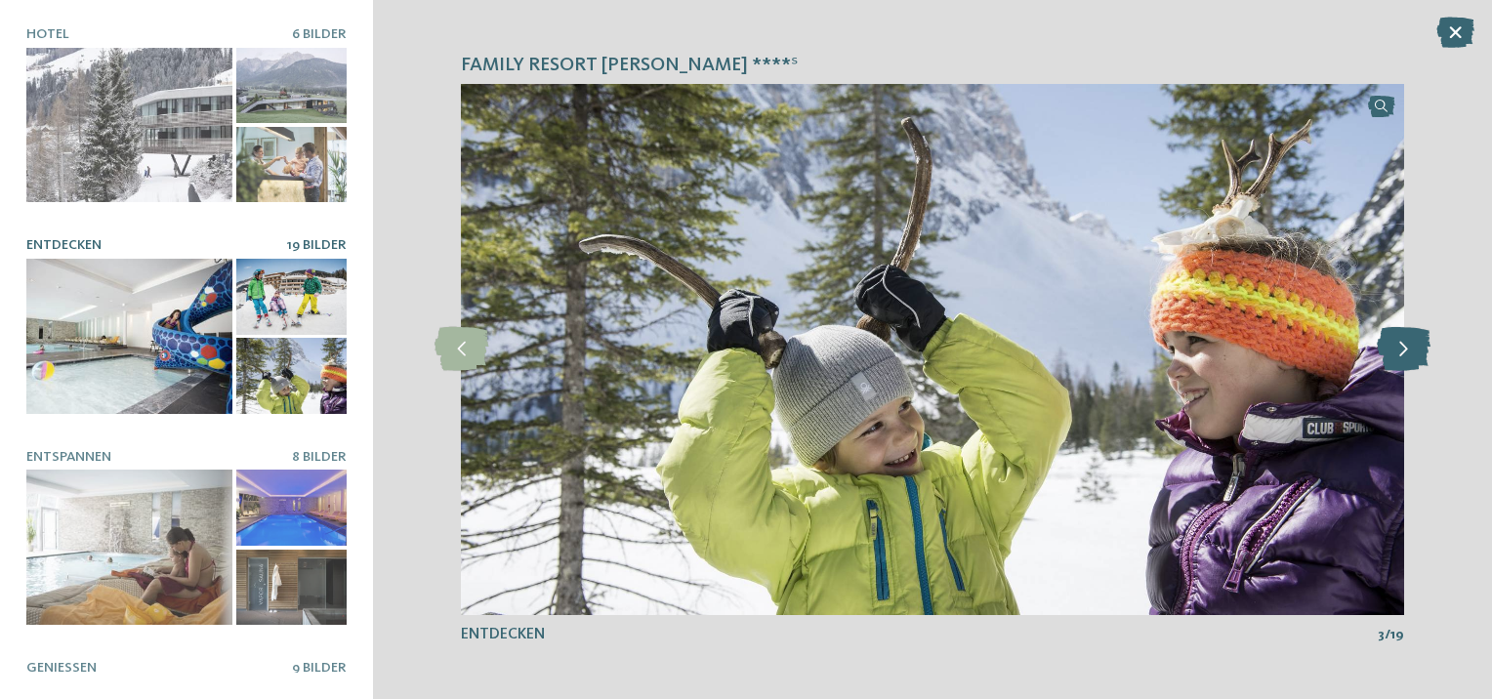
click at [1385, 348] on icon at bounding box center [1404, 349] width 54 height 44
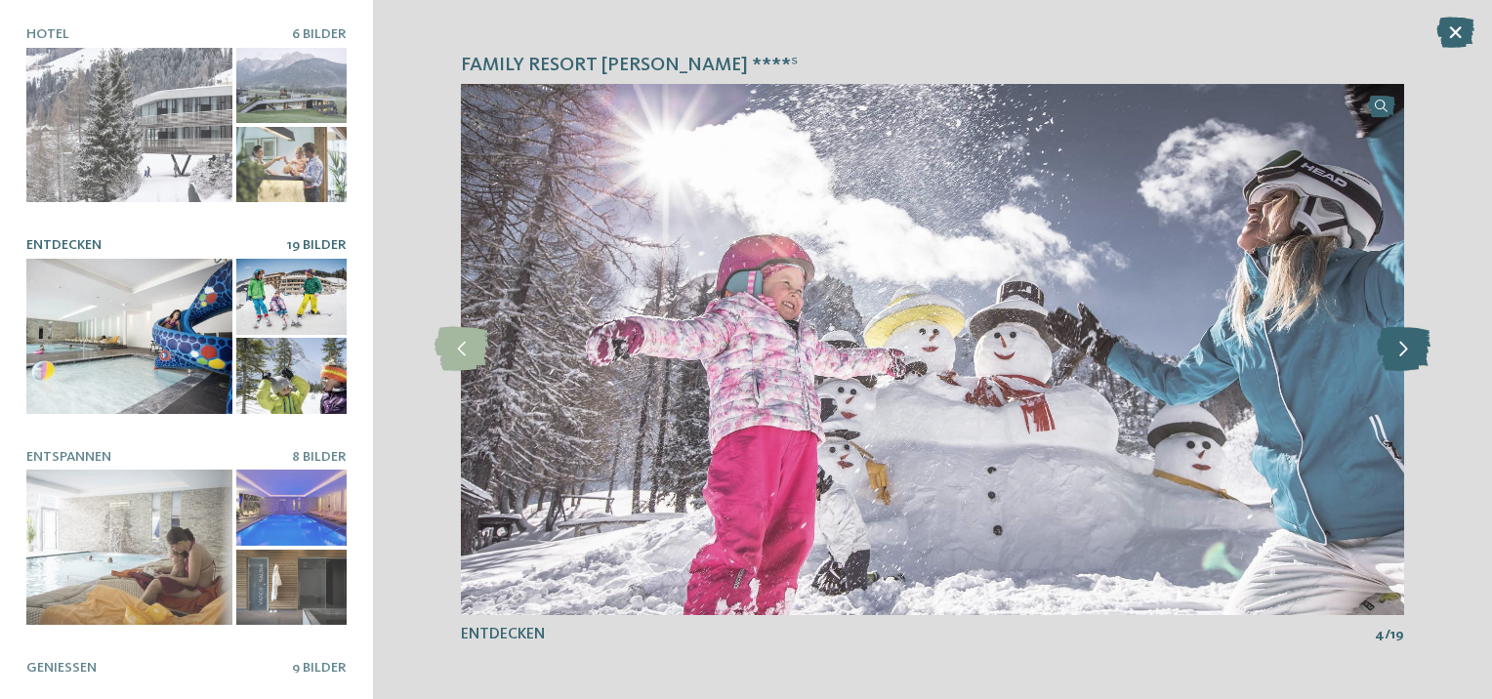
click at [1385, 348] on icon at bounding box center [1404, 349] width 54 height 44
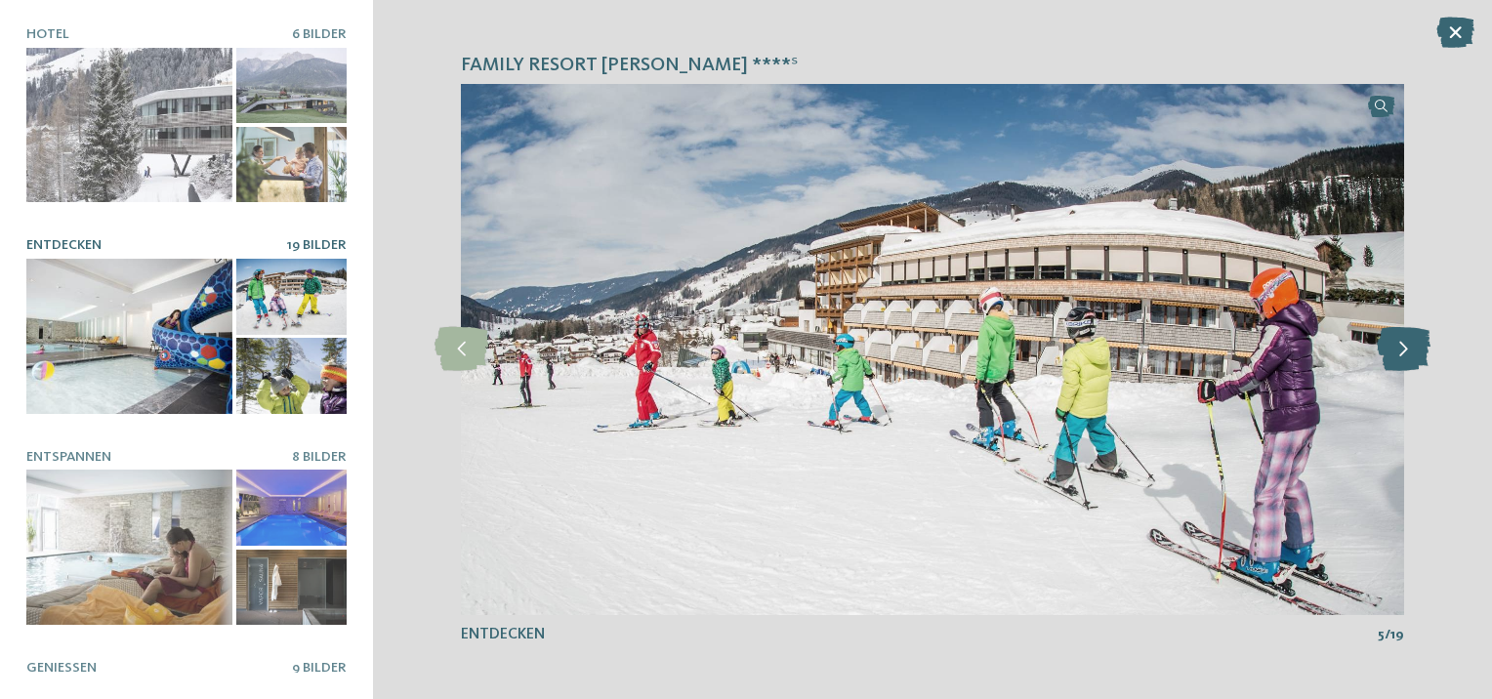
click at [1385, 348] on icon at bounding box center [1404, 349] width 54 height 44
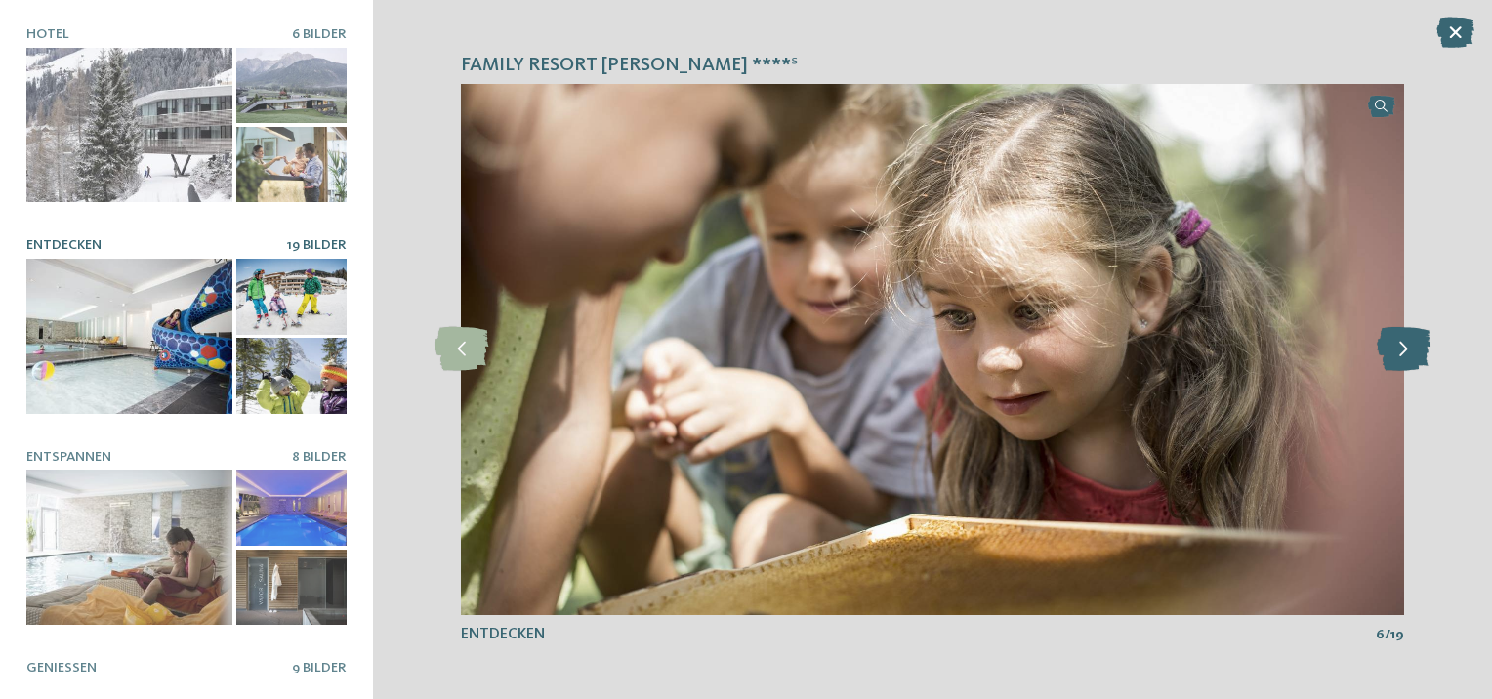
click at [1385, 348] on icon at bounding box center [1404, 349] width 54 height 44
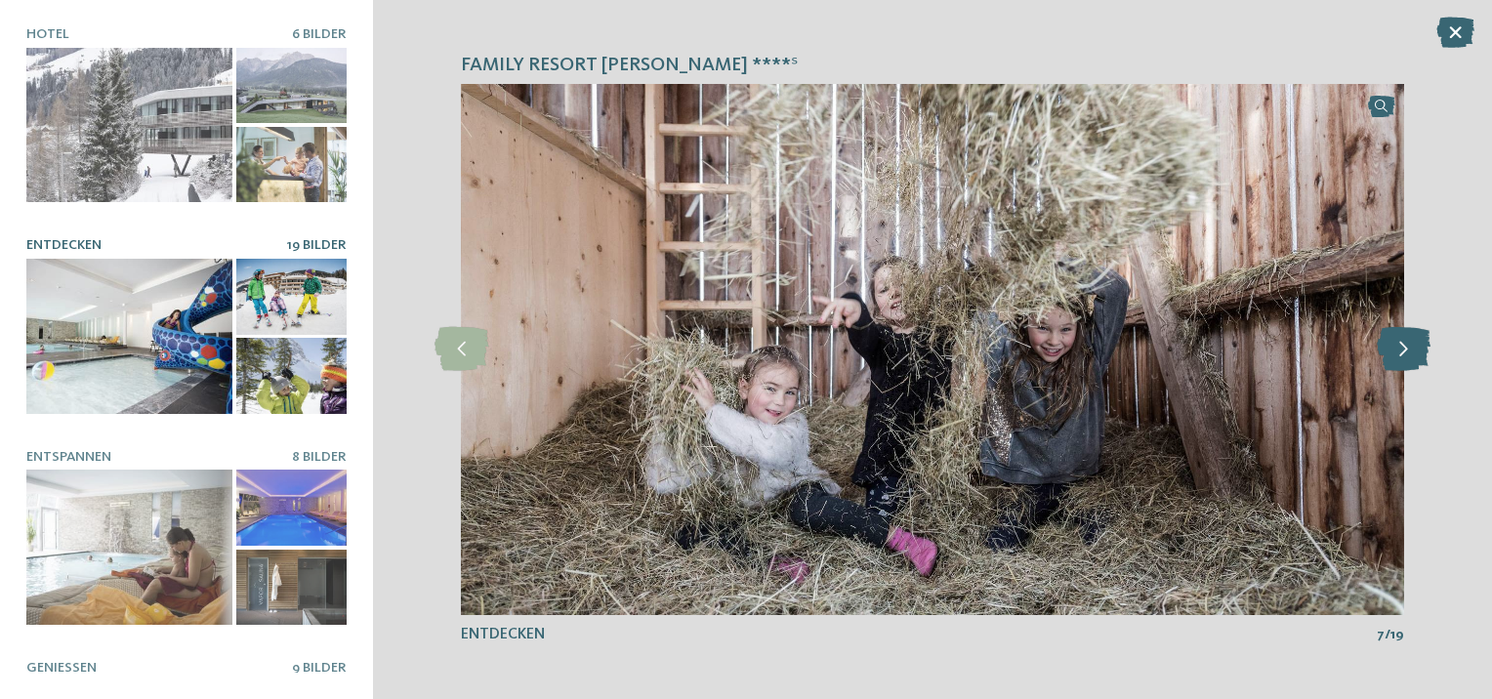
click at [1385, 348] on icon at bounding box center [1404, 349] width 54 height 44
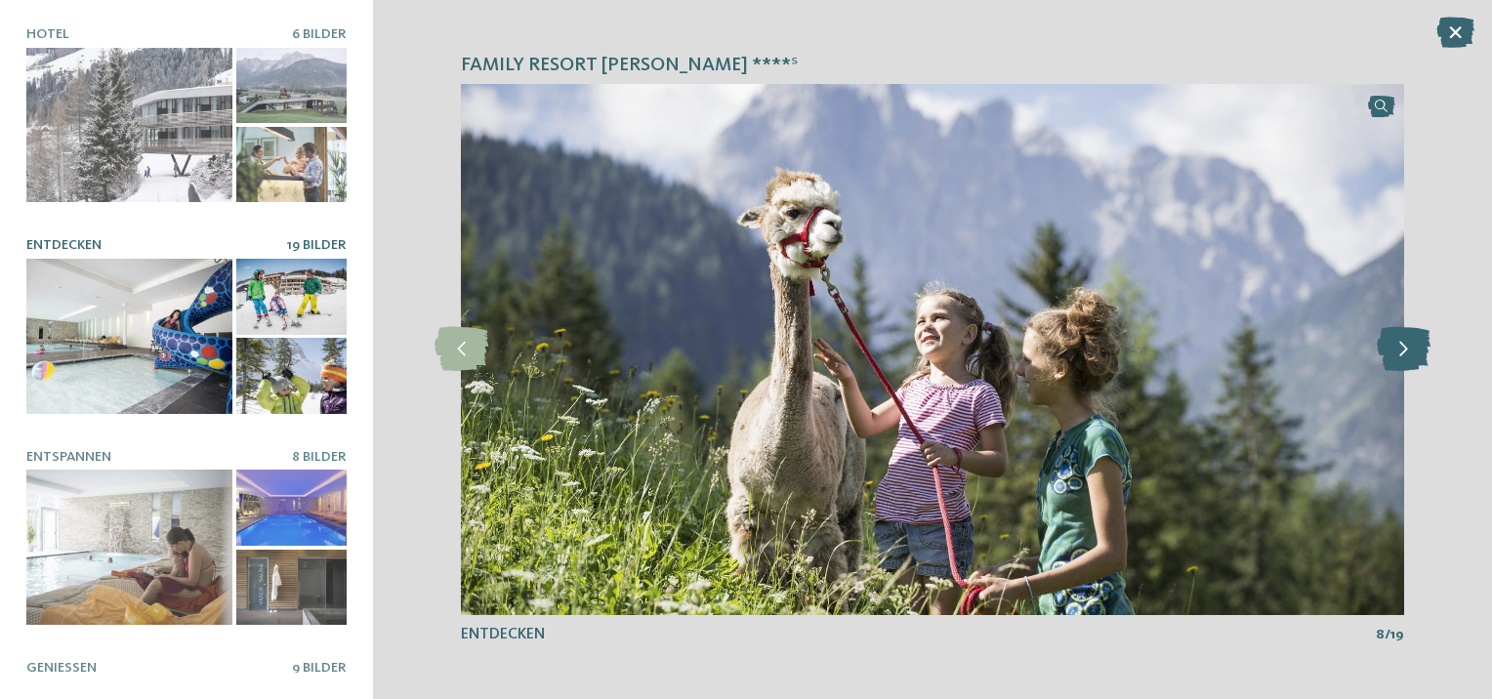
click at [1385, 348] on icon at bounding box center [1404, 349] width 54 height 44
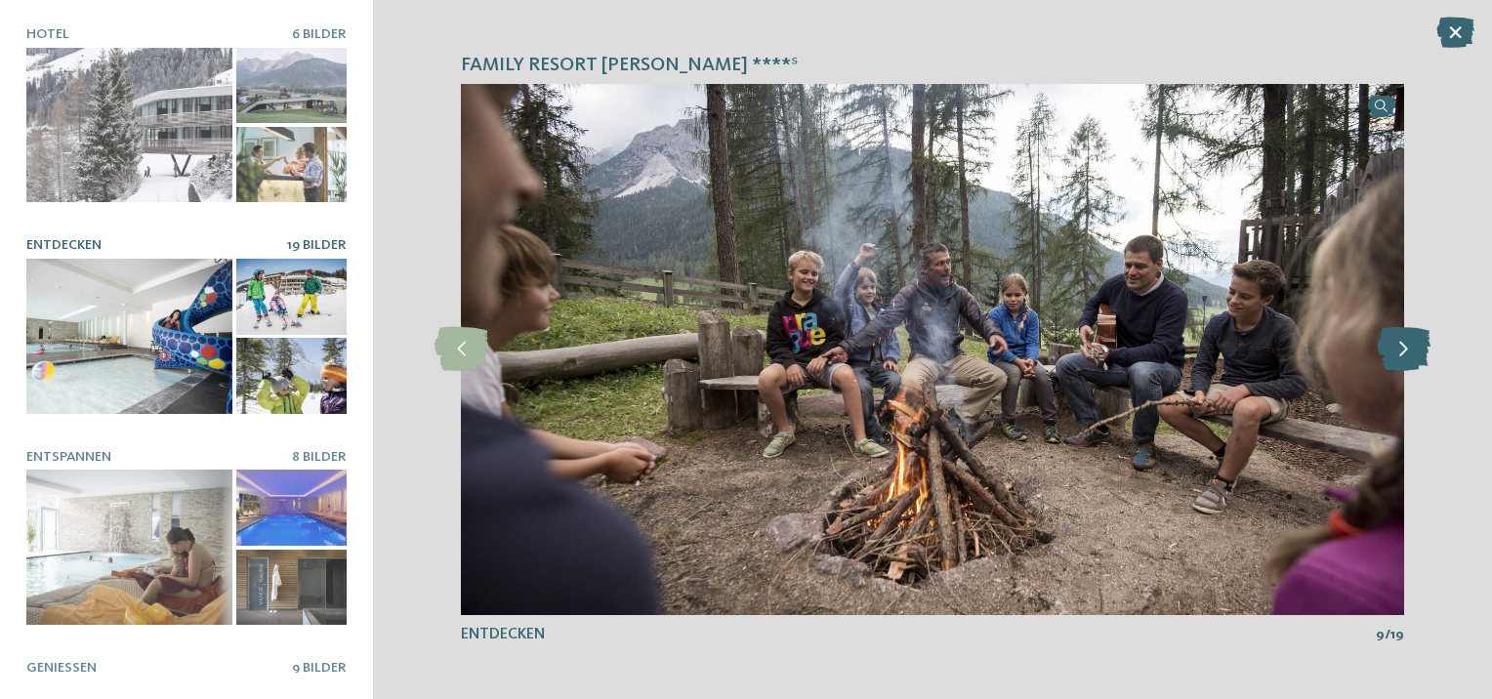
click at [1385, 345] on icon at bounding box center [1404, 349] width 54 height 44
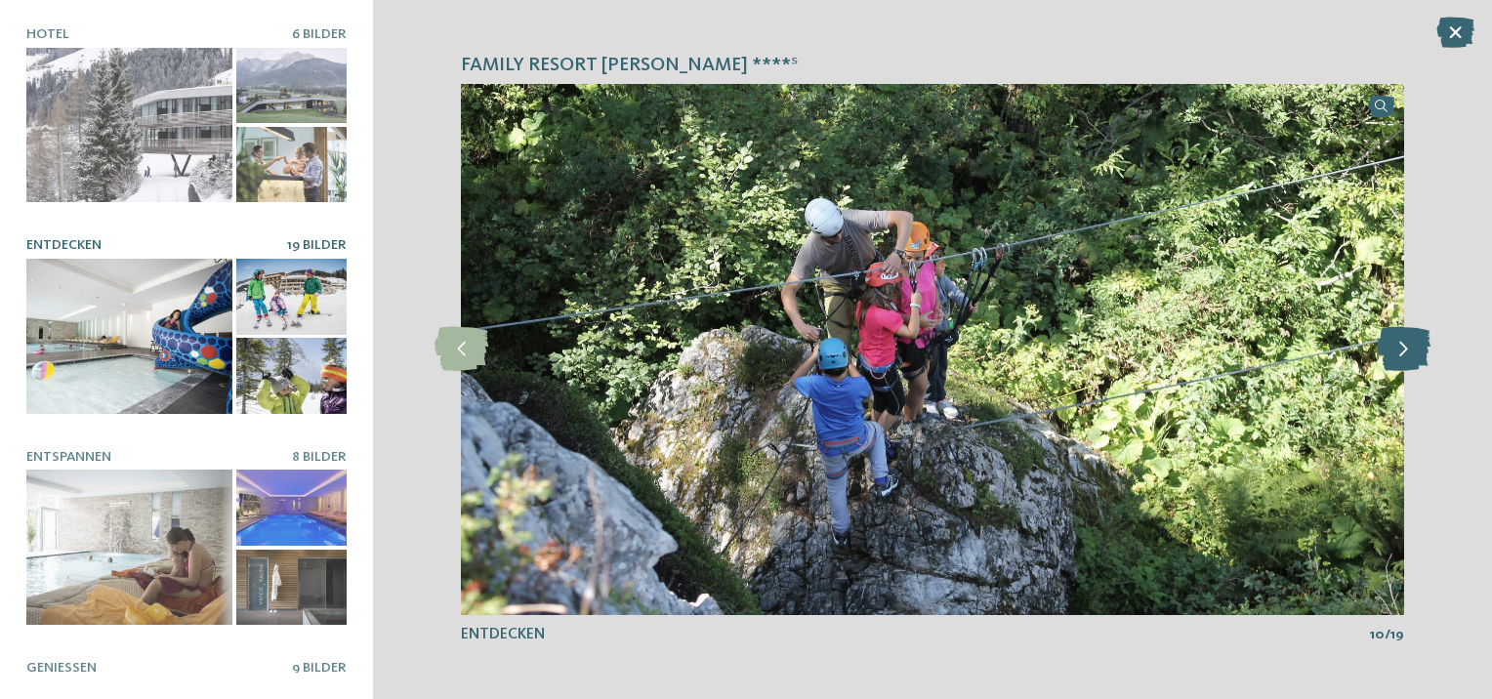
click at [1385, 345] on icon at bounding box center [1404, 349] width 54 height 44
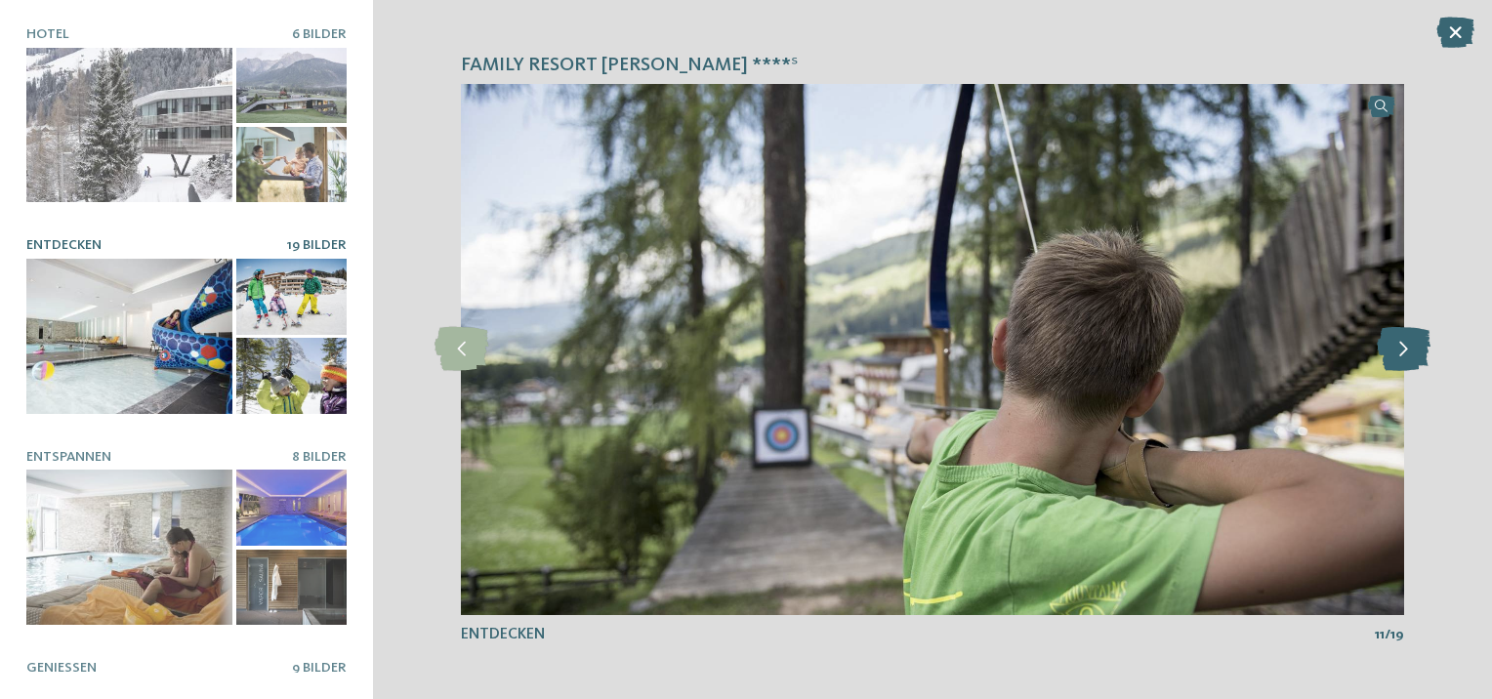
click at [1385, 345] on icon at bounding box center [1404, 349] width 54 height 44
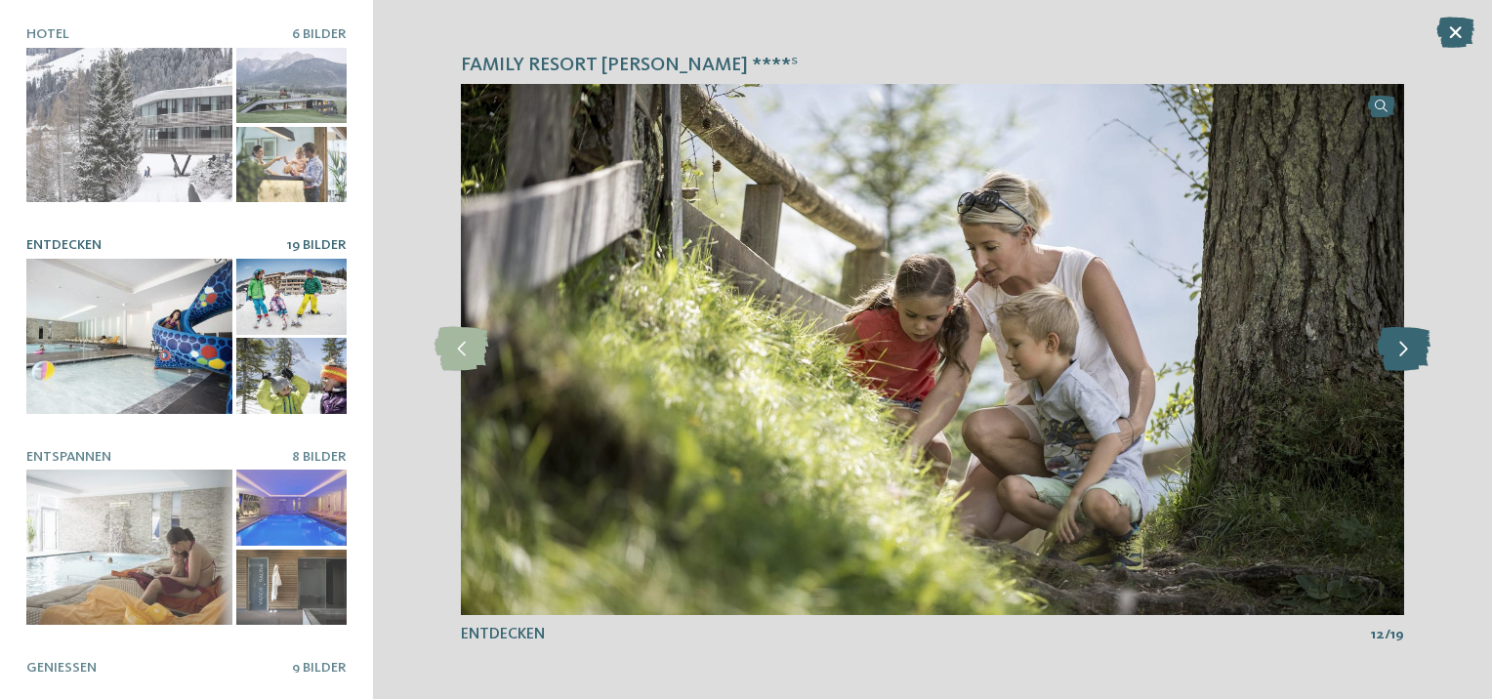
click at [1384, 343] on icon at bounding box center [1404, 349] width 54 height 44
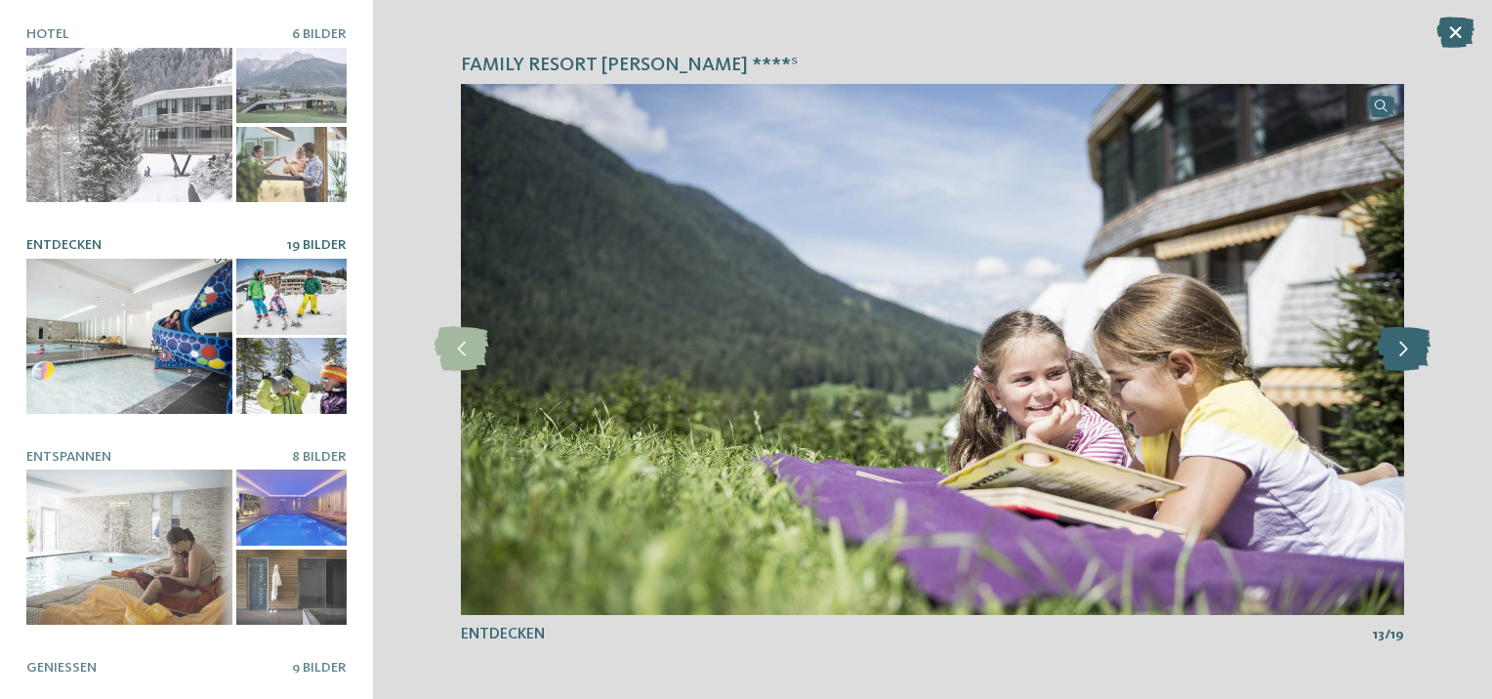
click at [1384, 343] on icon at bounding box center [1404, 349] width 54 height 44
